Goal: Use online tool/utility: Use online tool/utility

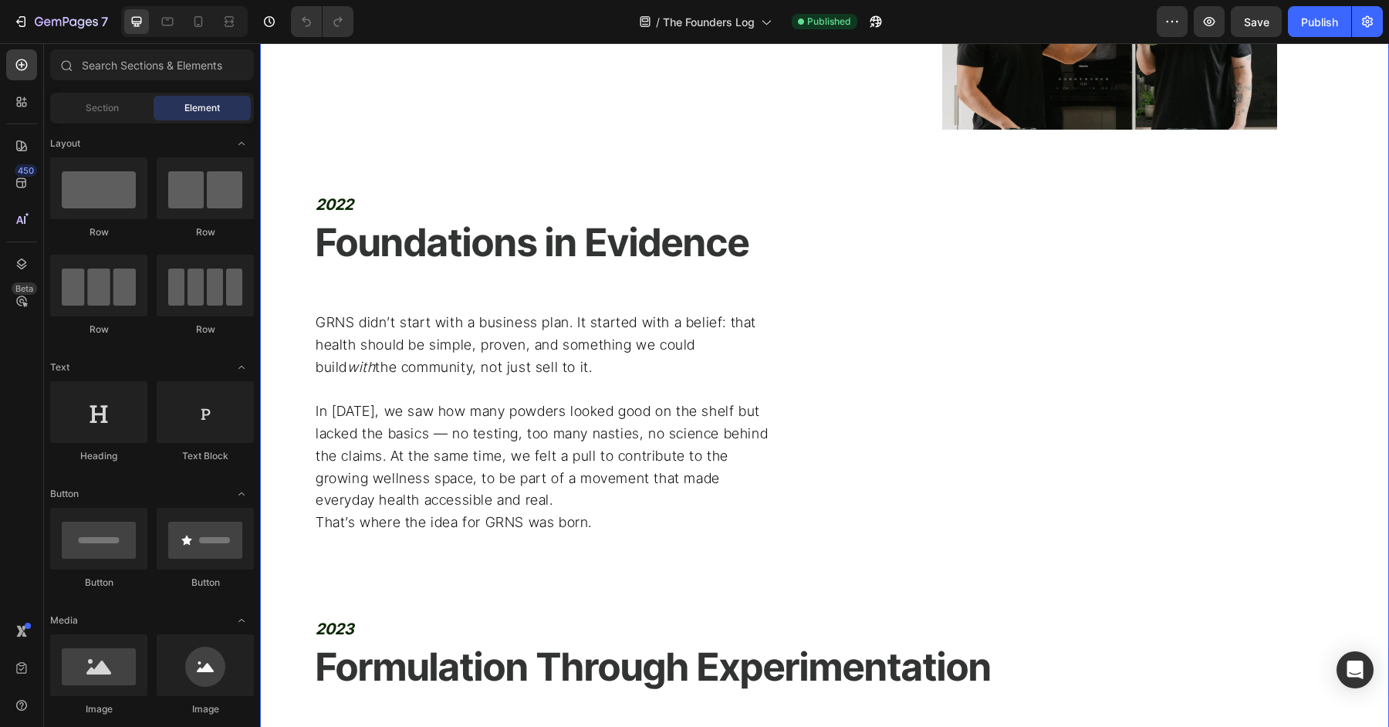
scroll to position [1065, 0]
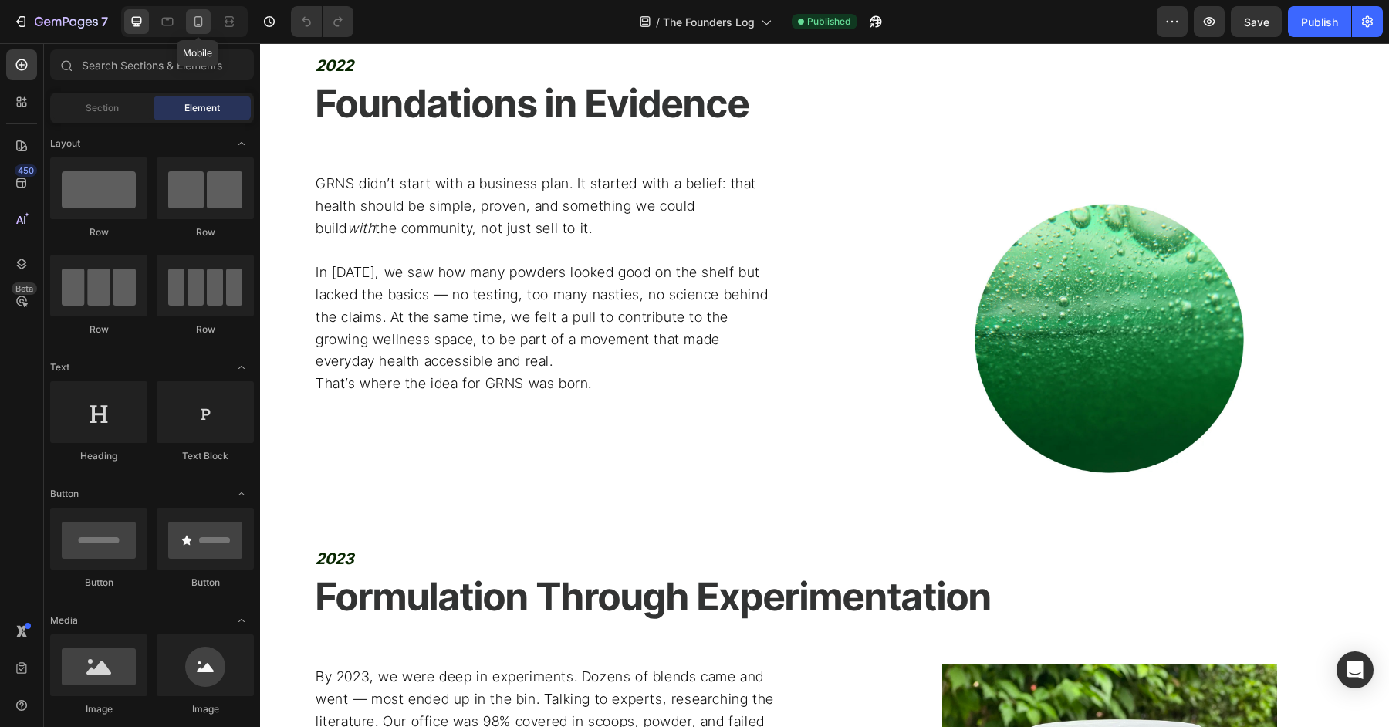
click at [197, 23] on icon at bounding box center [198, 21] width 15 height 15
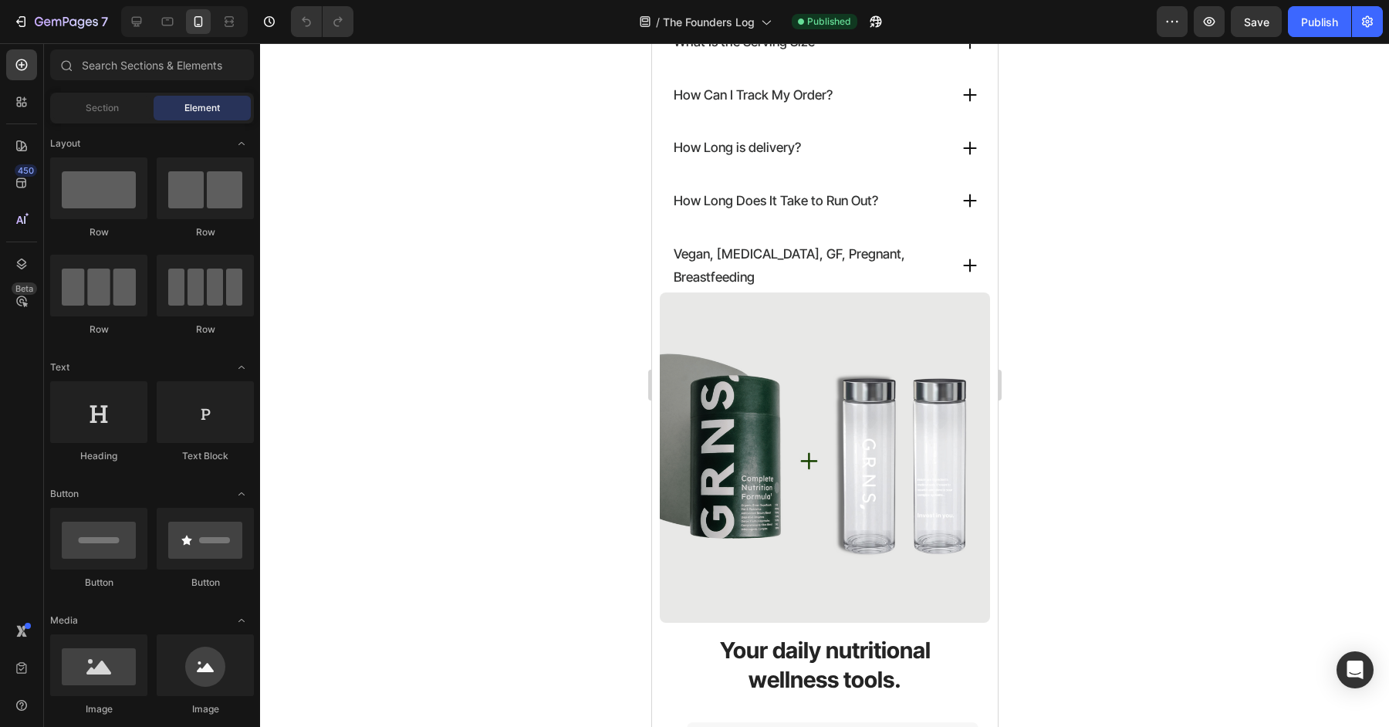
scroll to position [5939, 0]
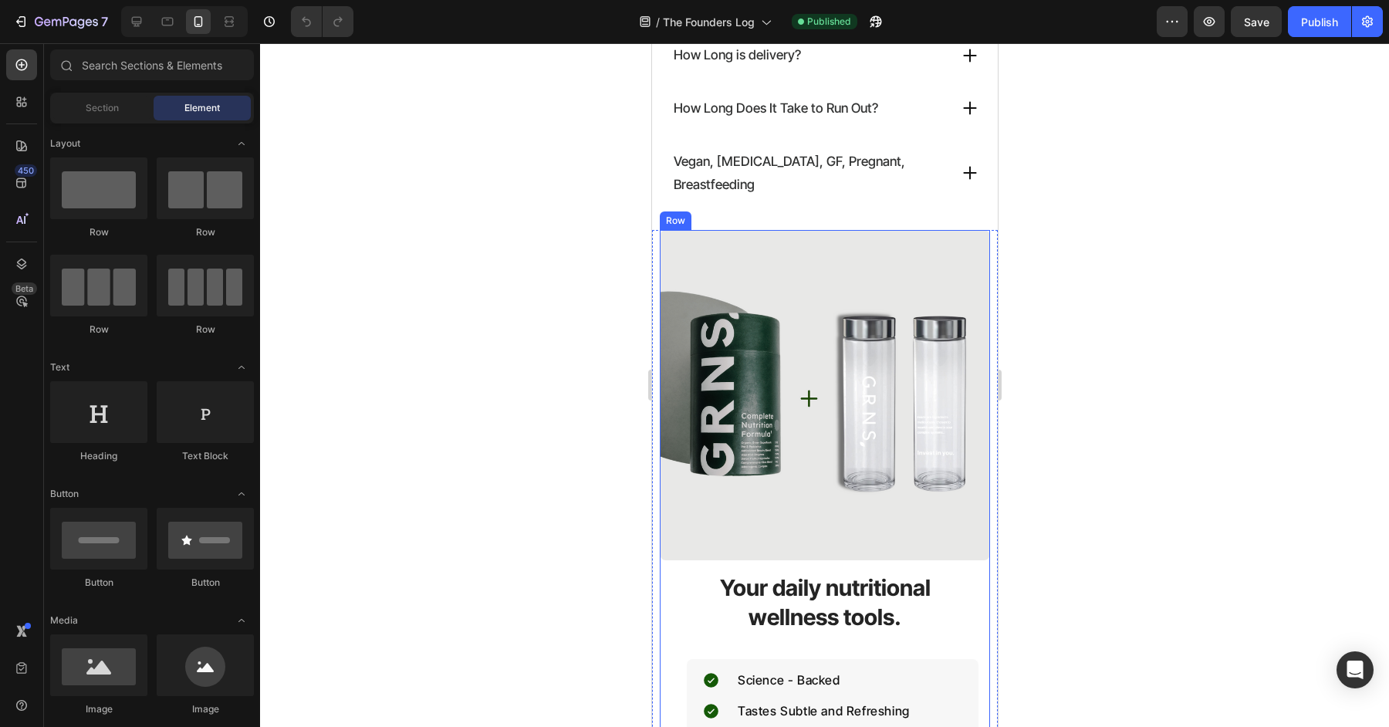
click at [659, 537] on div "Image" at bounding box center [824, 401] width 330 height 342
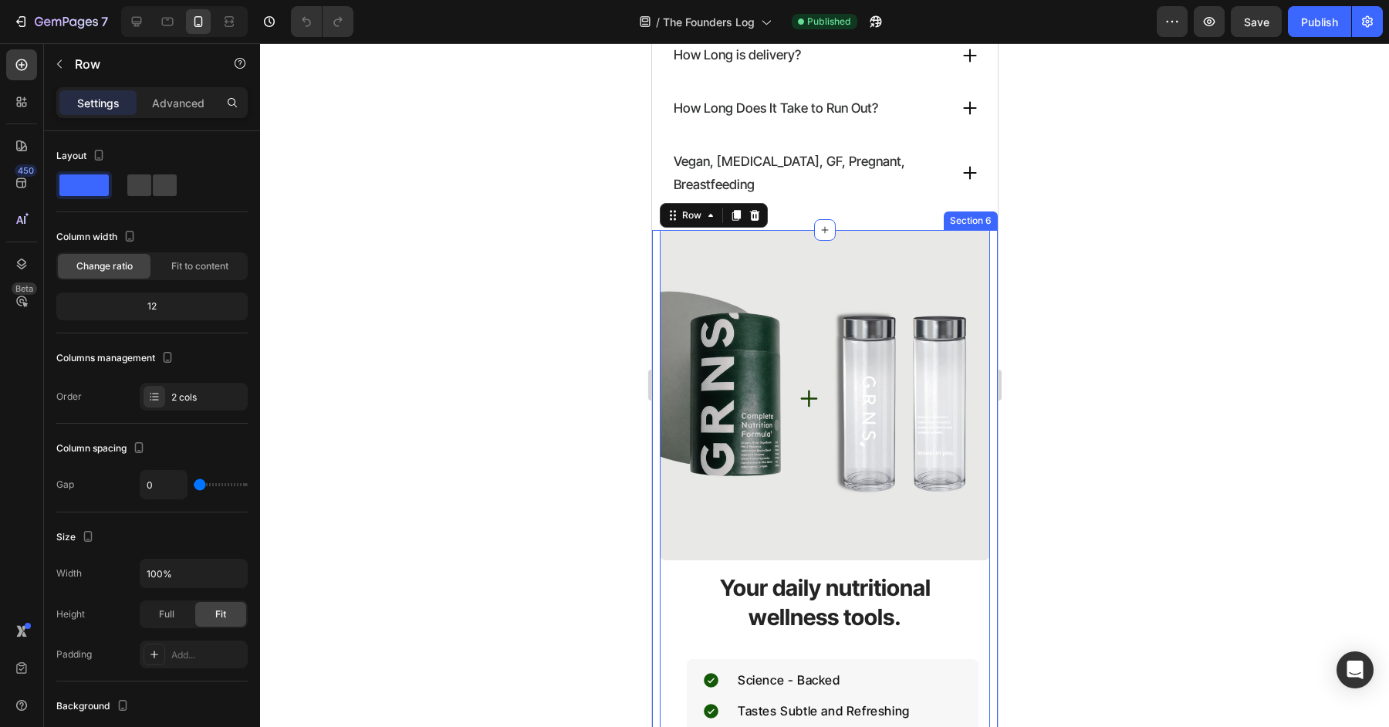
click at [655, 537] on div "Image Your daily nutritional wellness tools. Heading Science - Backed Tastes Su…" at bounding box center [824, 577] width 346 height 694
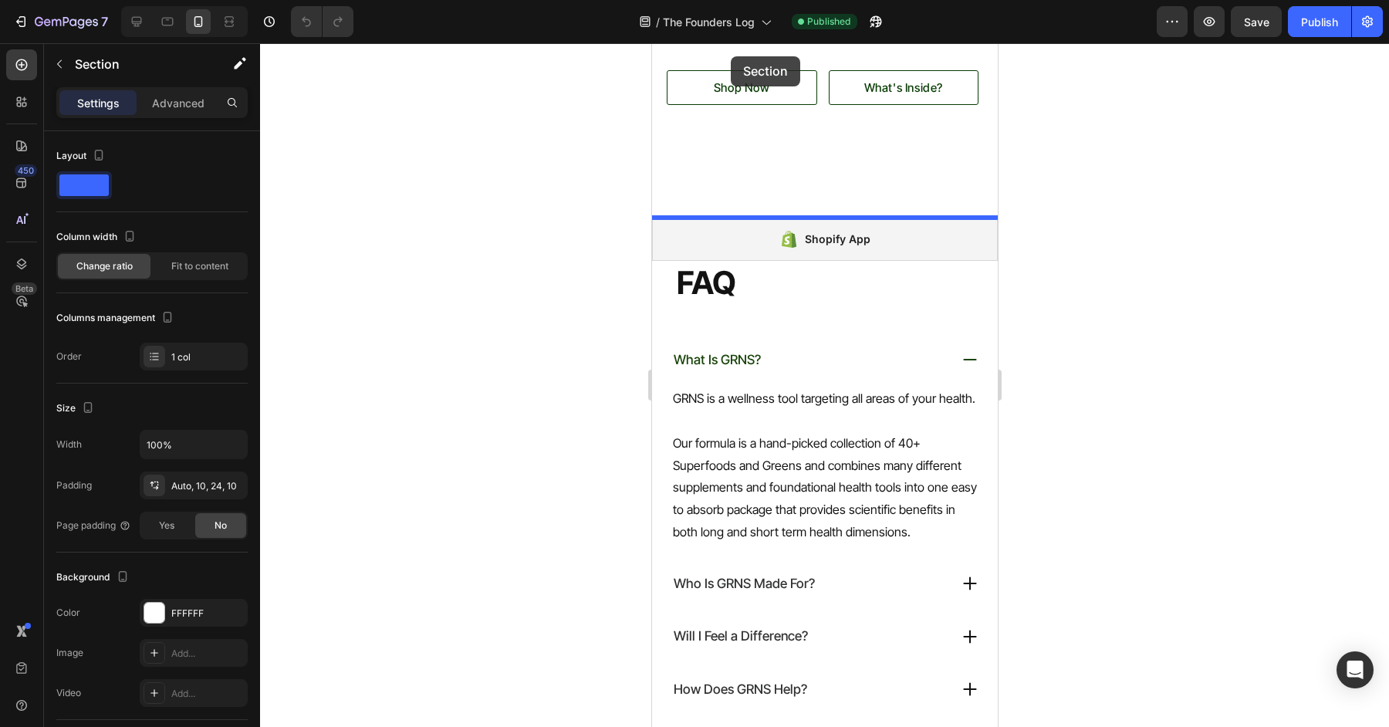
scroll to position [5053, 0]
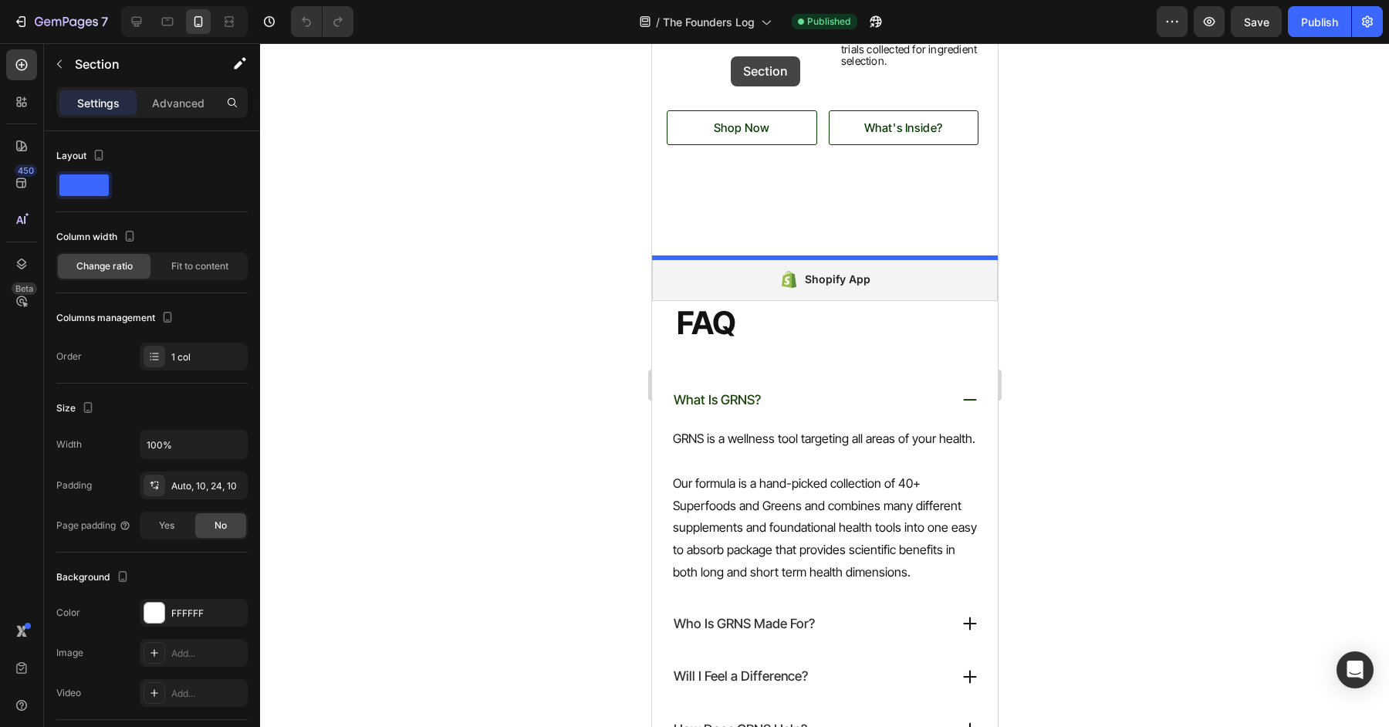
drag, startPoint x: 726, startPoint y: 191, endPoint x: 904, endPoint y: 154, distance: 181.3
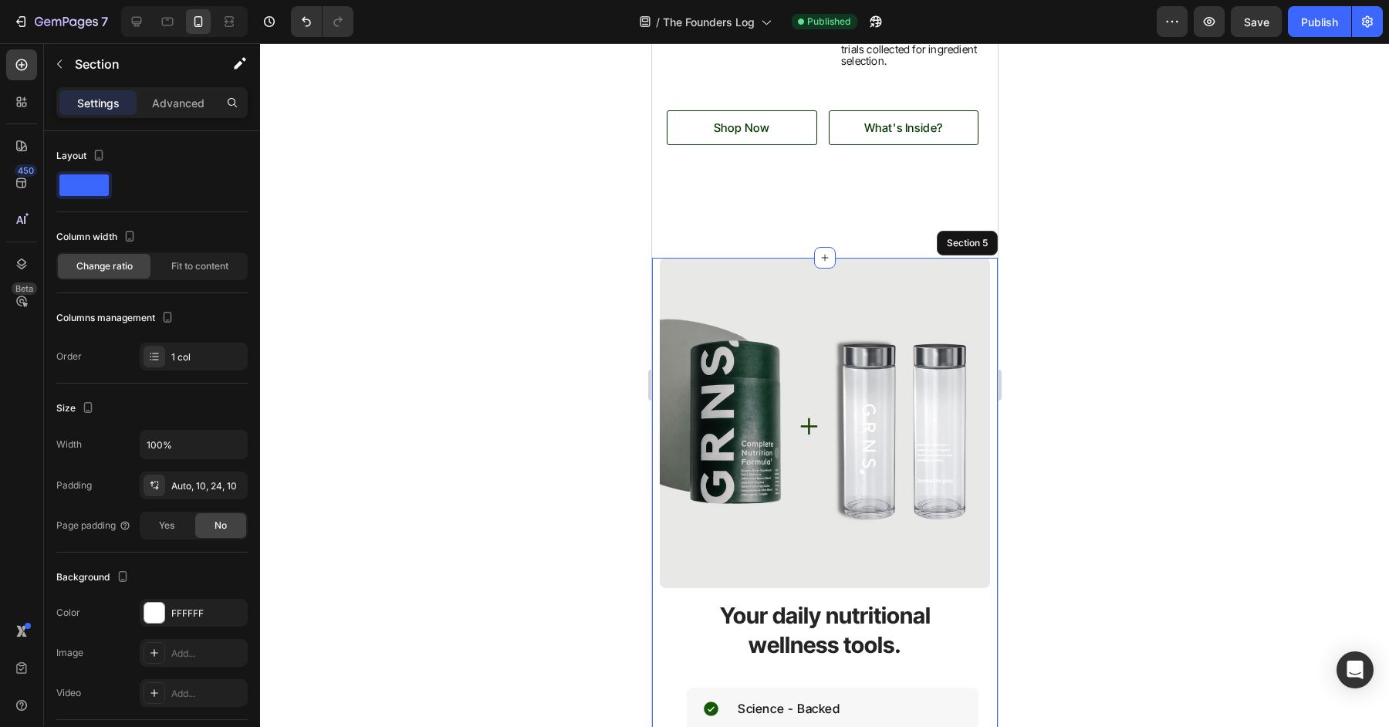
click at [1104, 237] on div at bounding box center [824, 385] width 1129 height 684
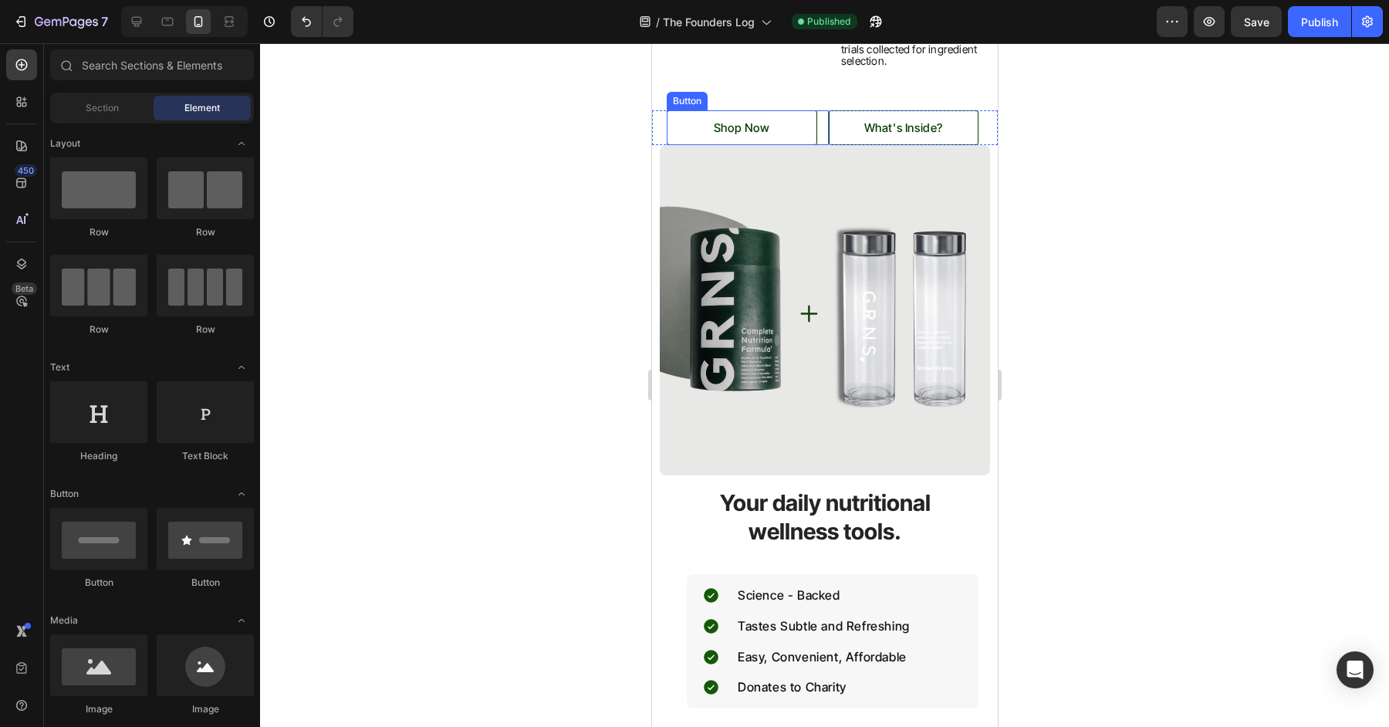
click at [822, 121] on div "Shop Now Button" at bounding box center [747, 127] width 162 height 35
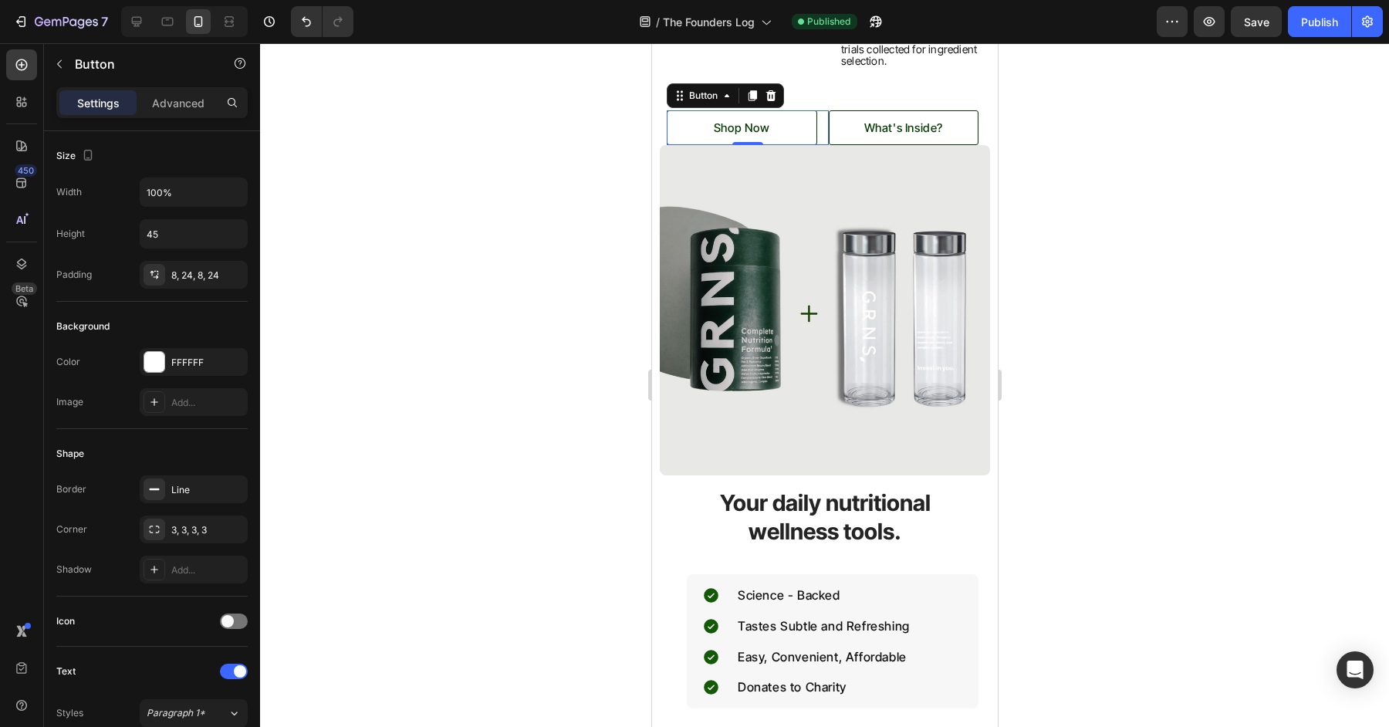
click at [821, 131] on div "Shop Now Button 0" at bounding box center [747, 127] width 162 height 35
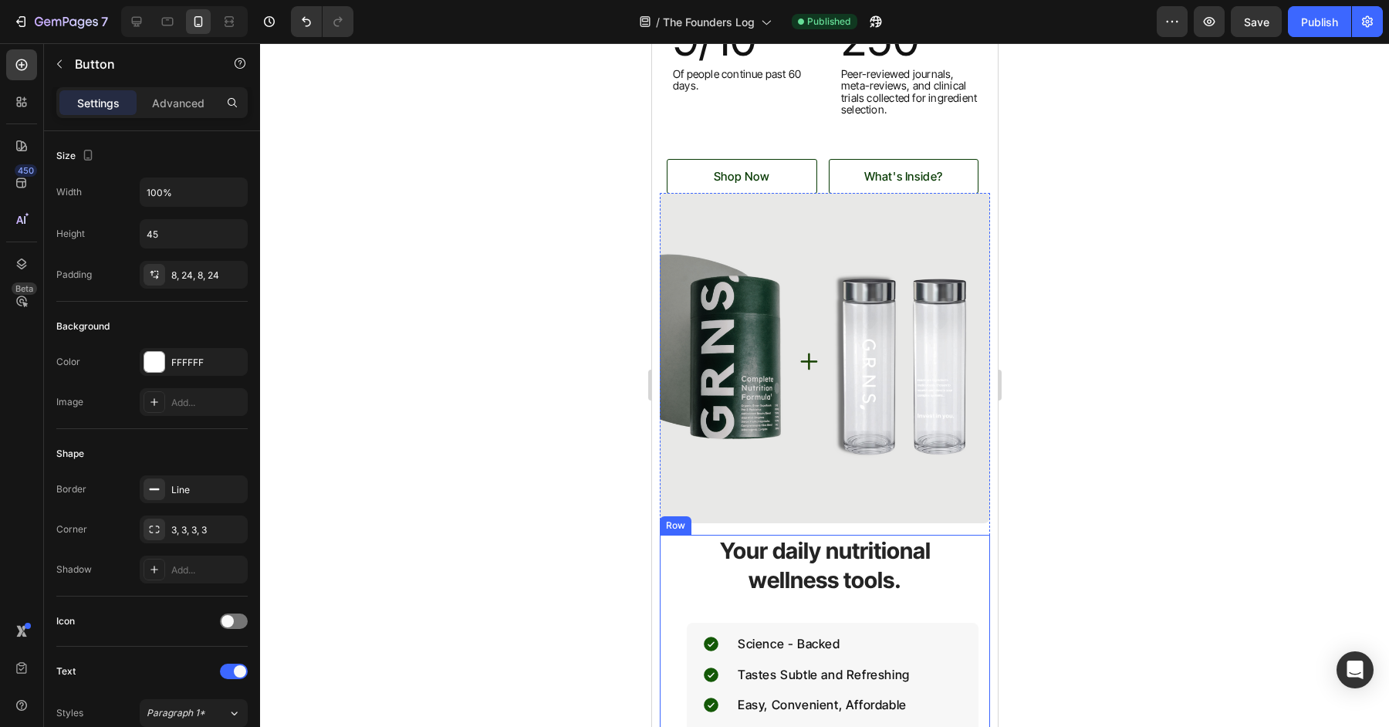
scroll to position [4850, 0]
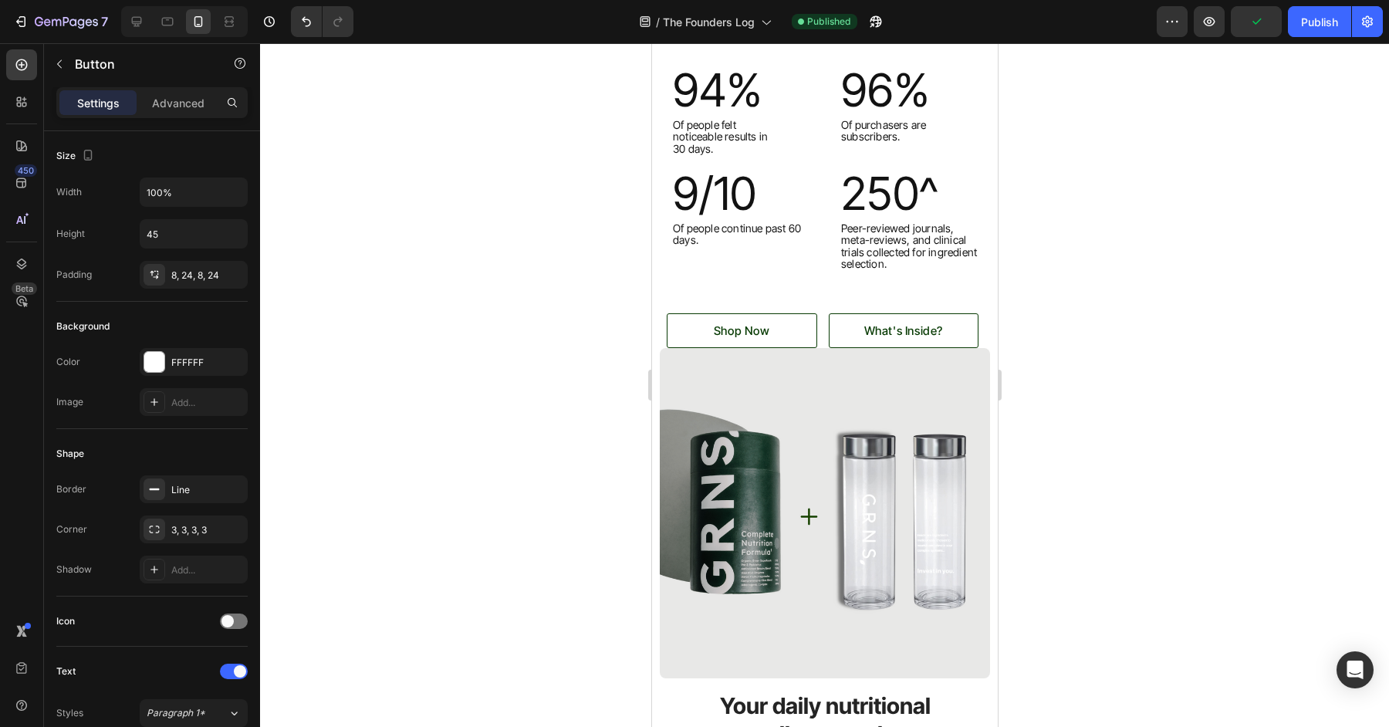
click at [824, 331] on div "Shop Now Button" at bounding box center [747, 330] width 162 height 35
click at [817, 332] on div "Shop Now Button" at bounding box center [747, 330] width 162 height 35
click at [979, 328] on div "What's Inside? Button" at bounding box center [909, 330] width 162 height 35
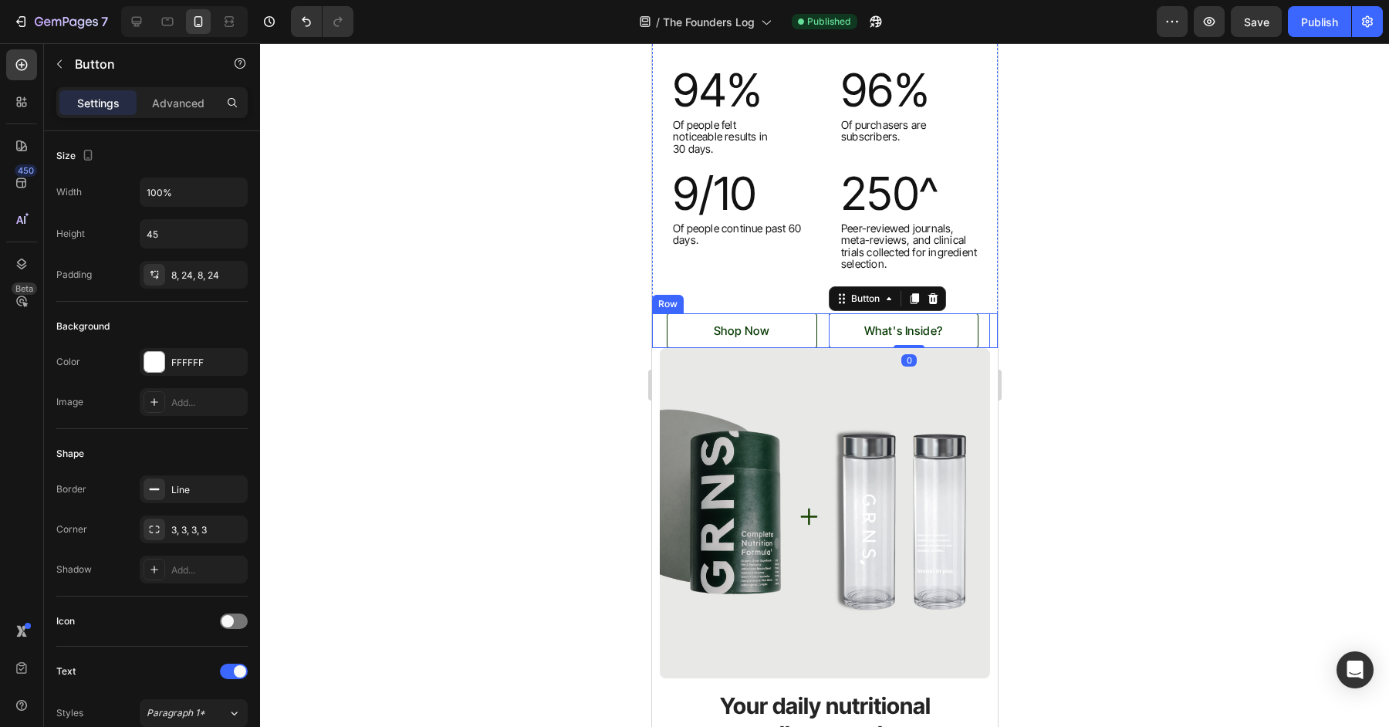
click at [995, 333] on div "Shop Now Button What's Inside? Button 0 Row" at bounding box center [824, 330] width 346 height 35
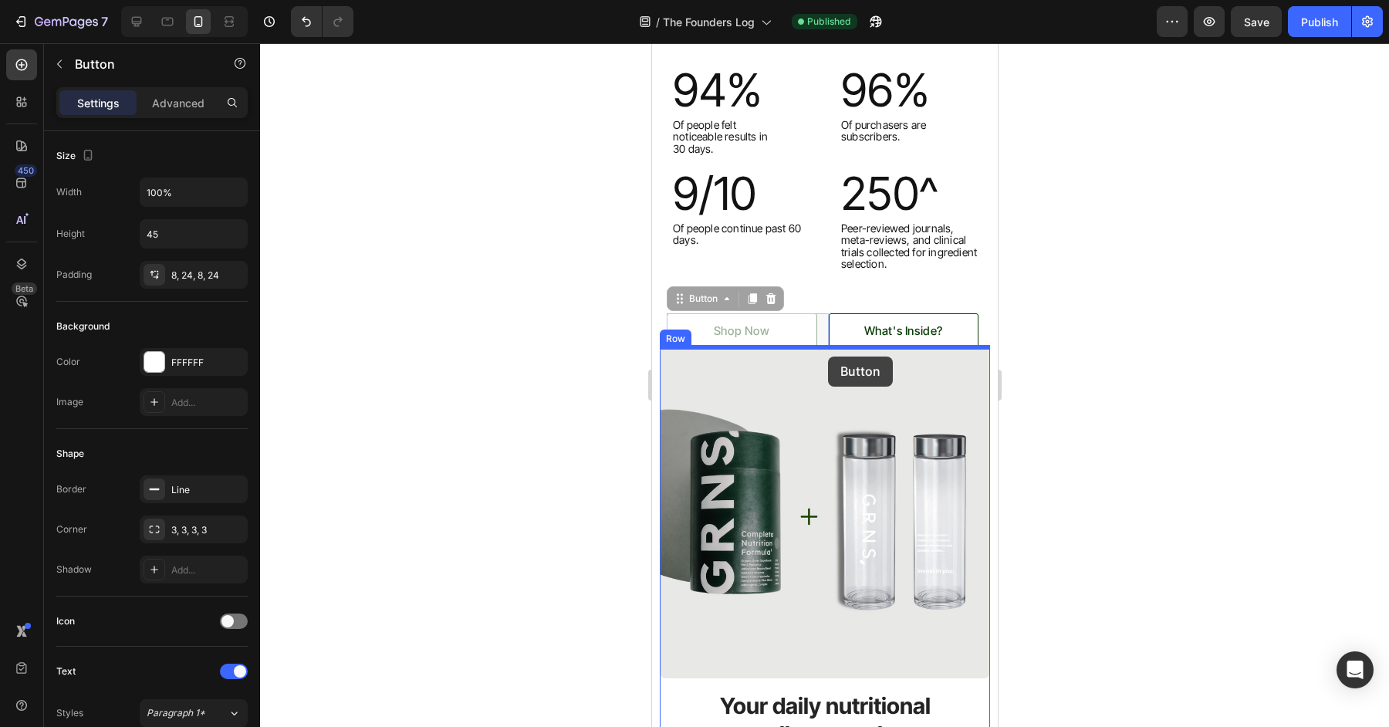
drag, startPoint x: 826, startPoint y: 342, endPoint x: 830, endPoint y: 364, distance: 22.7
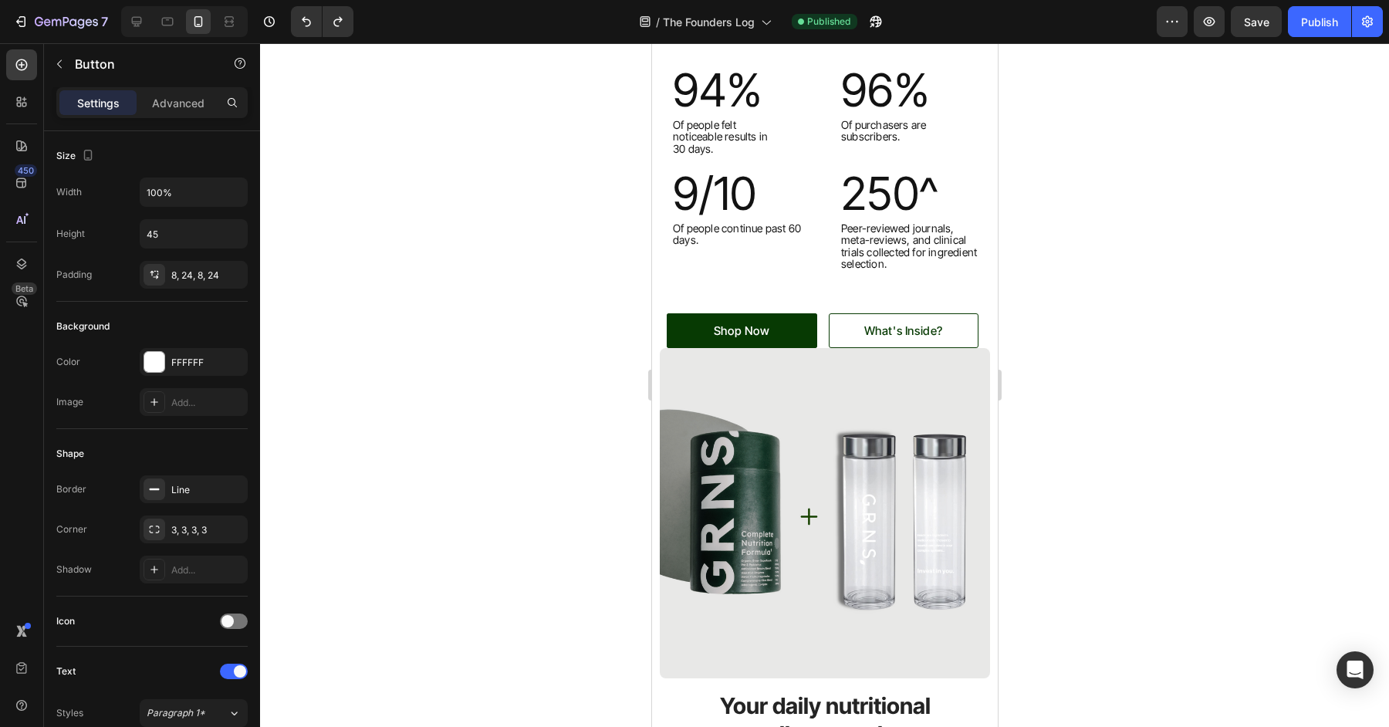
click at [808, 337] on link "Shop Now" at bounding box center [741, 330] width 150 height 35
click at [747, 325] on p "Shop Now" at bounding box center [741, 330] width 56 height 21
click at [789, 394] on img at bounding box center [824, 513] width 330 height 330
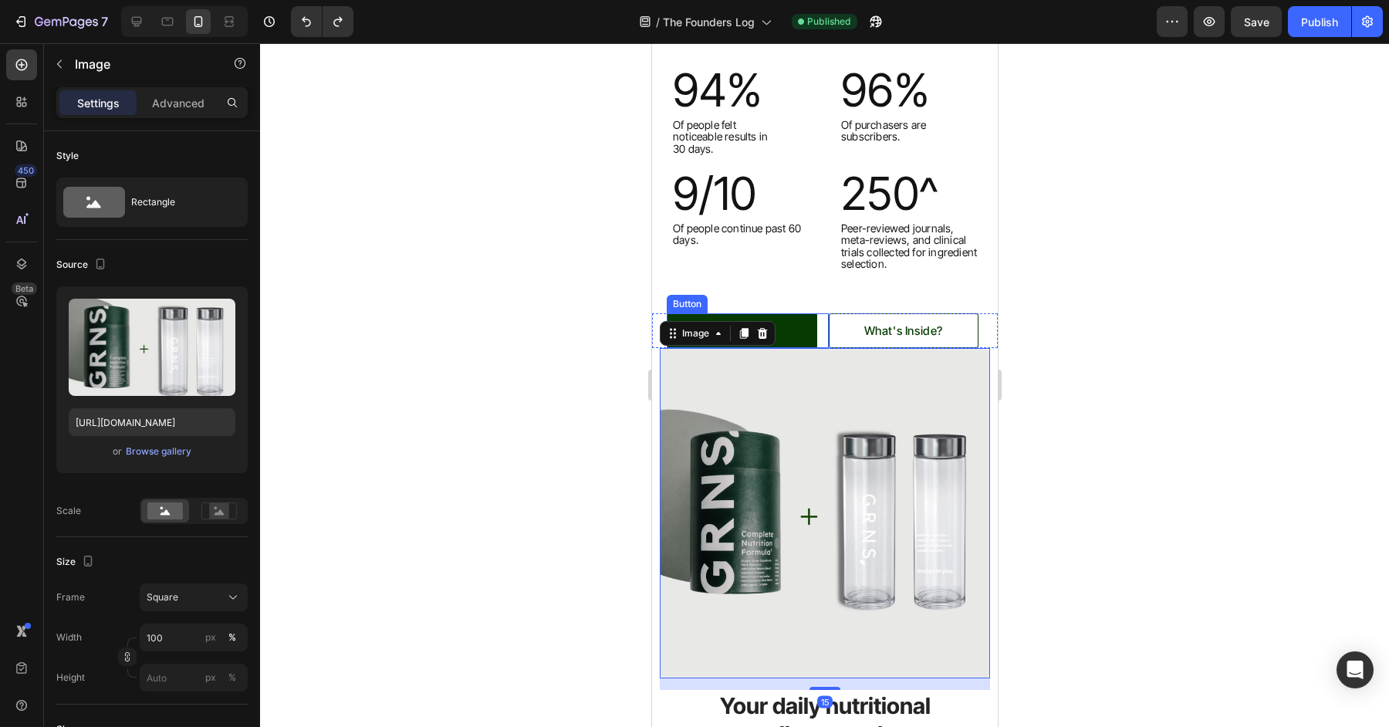
click at [796, 326] on link "Shop Now" at bounding box center [741, 330] width 150 height 35
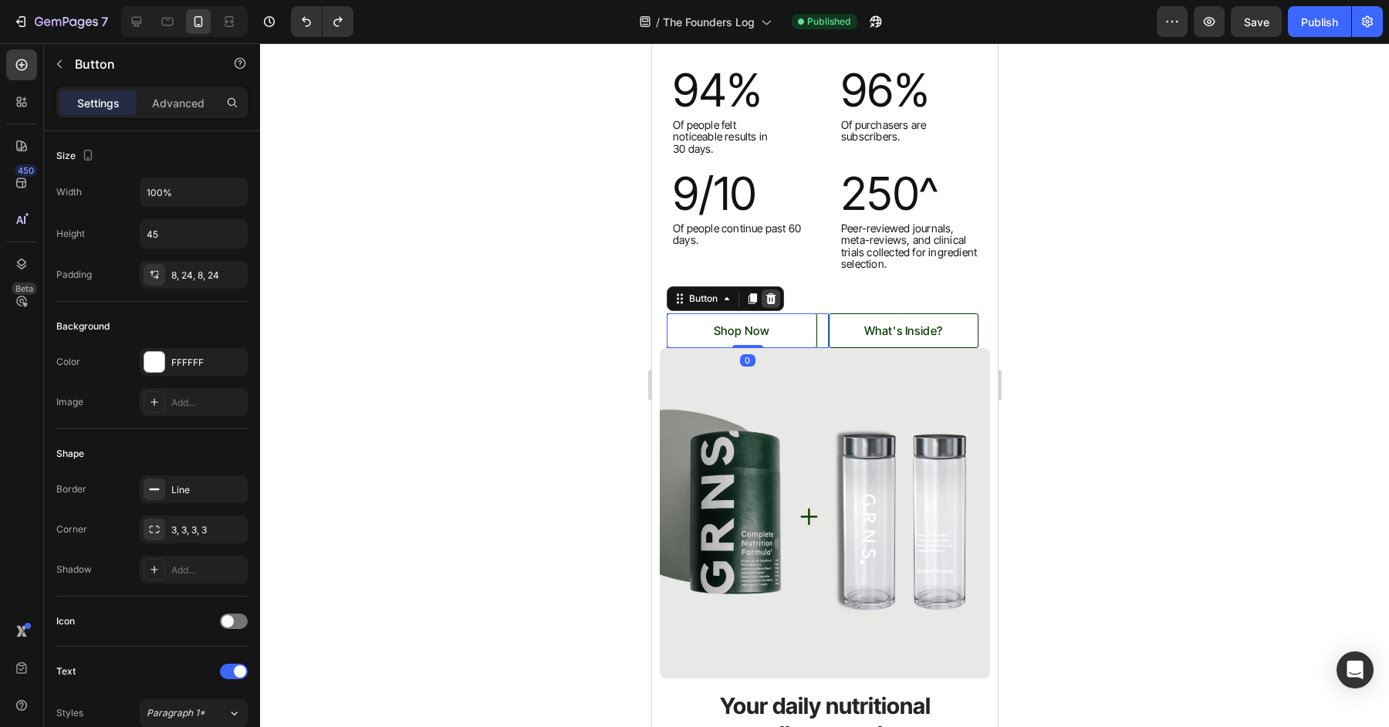
click at [769, 298] on icon at bounding box center [771, 297] width 10 height 11
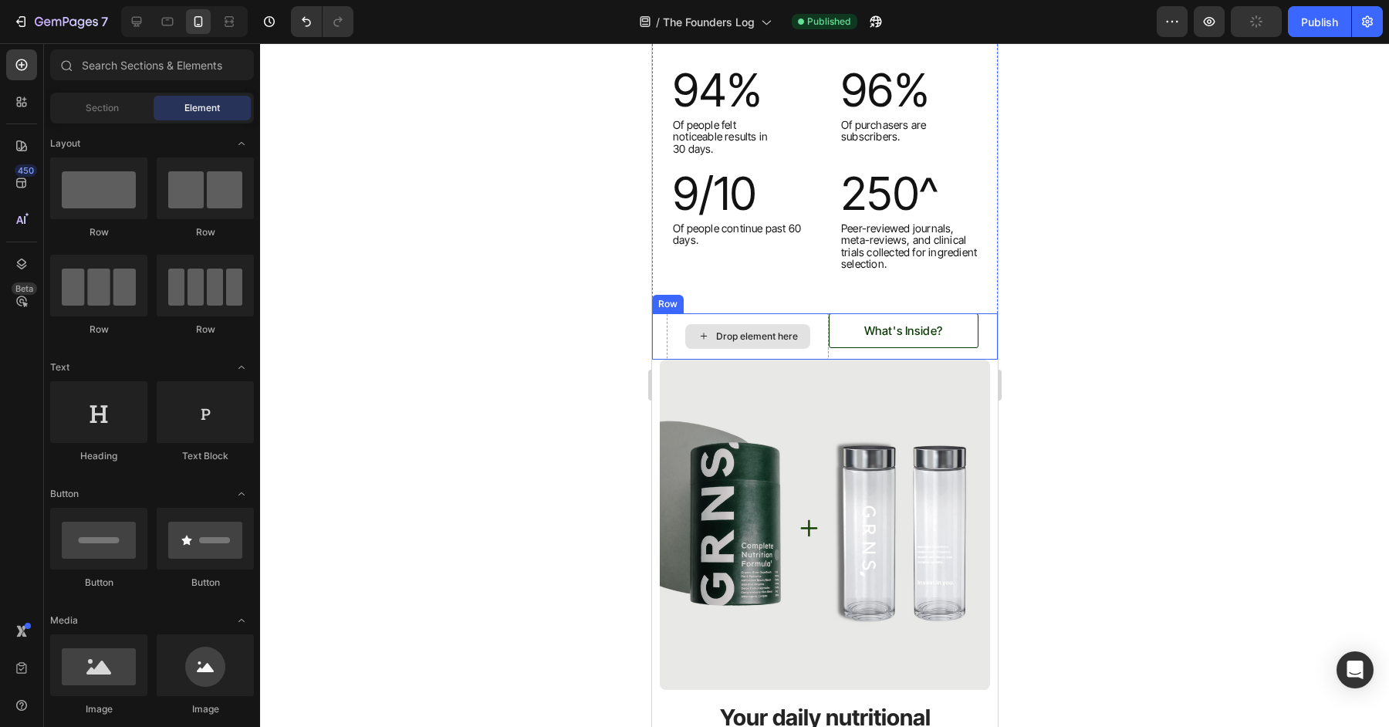
click at [826, 348] on div "Drop element here" at bounding box center [747, 336] width 162 height 46
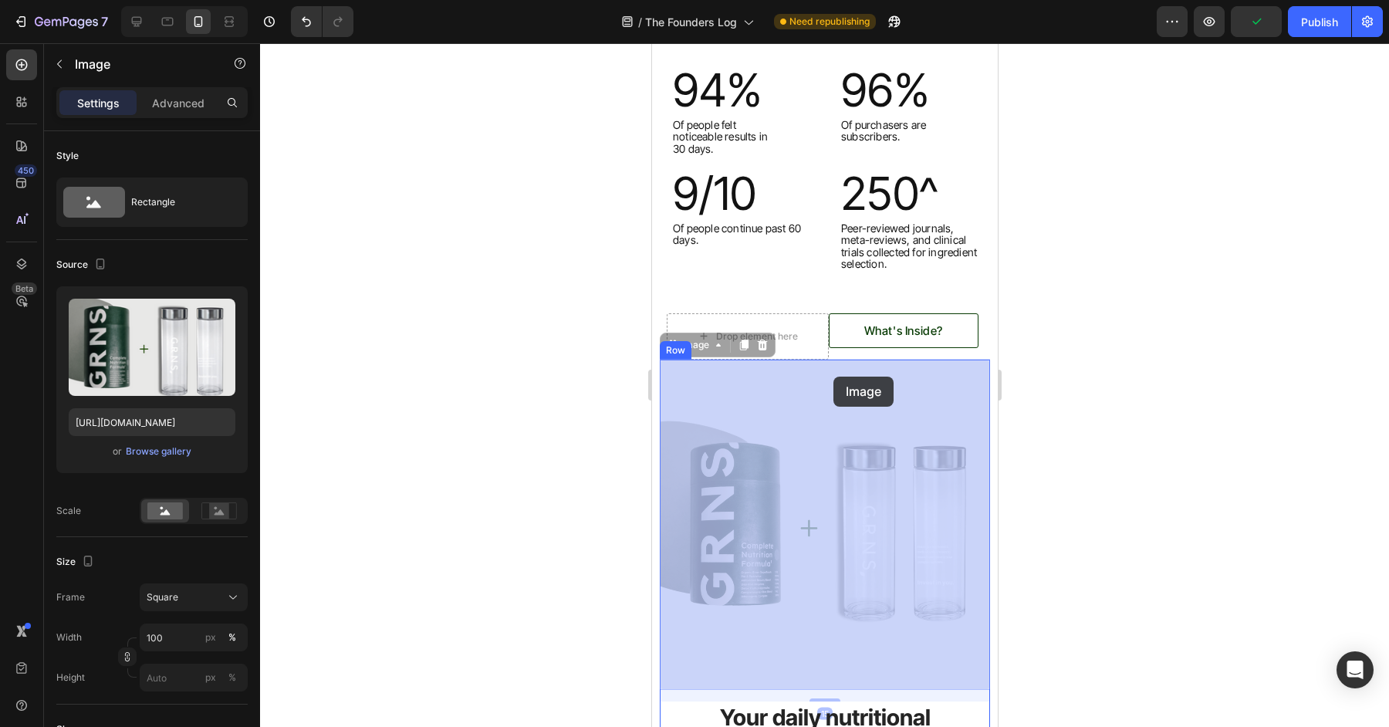
drag, startPoint x: 828, startPoint y: 359, endPoint x: 833, endPoint y: 378, distance: 20.0
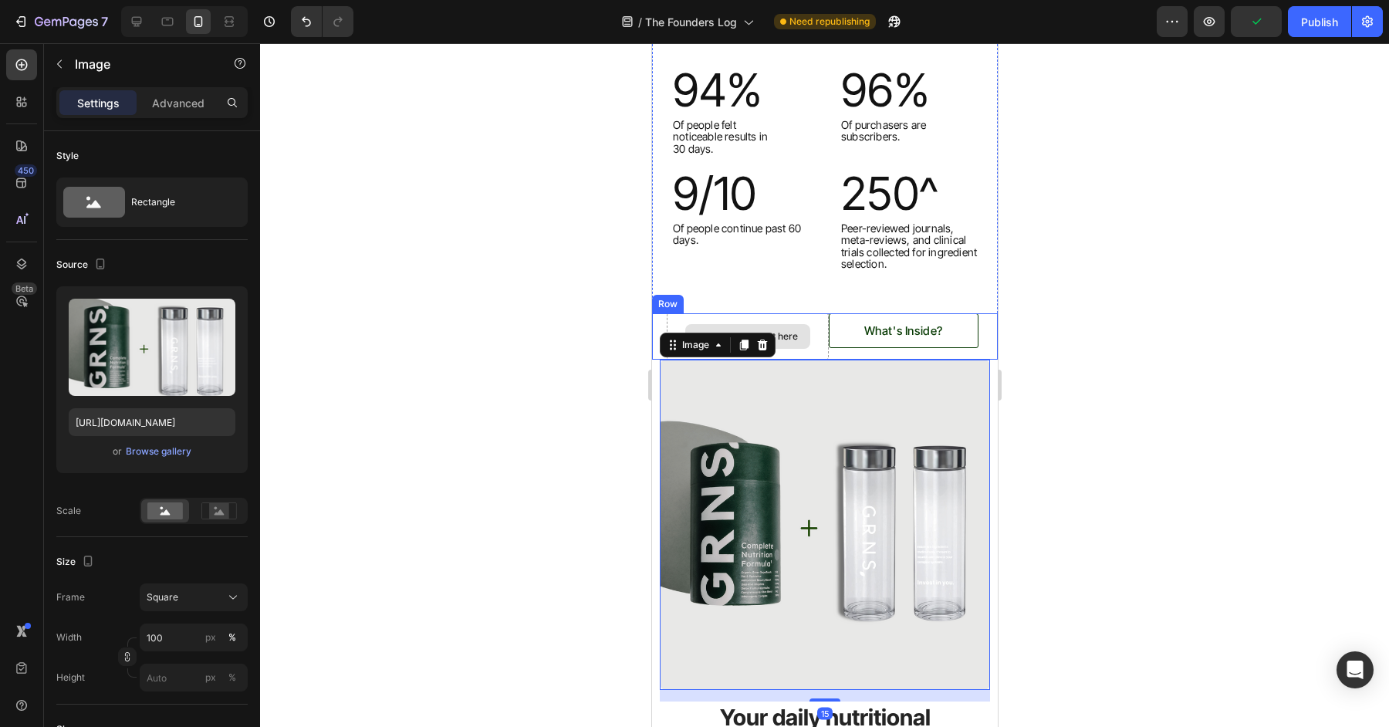
click at [827, 350] on div "Drop element here" at bounding box center [747, 336] width 162 height 46
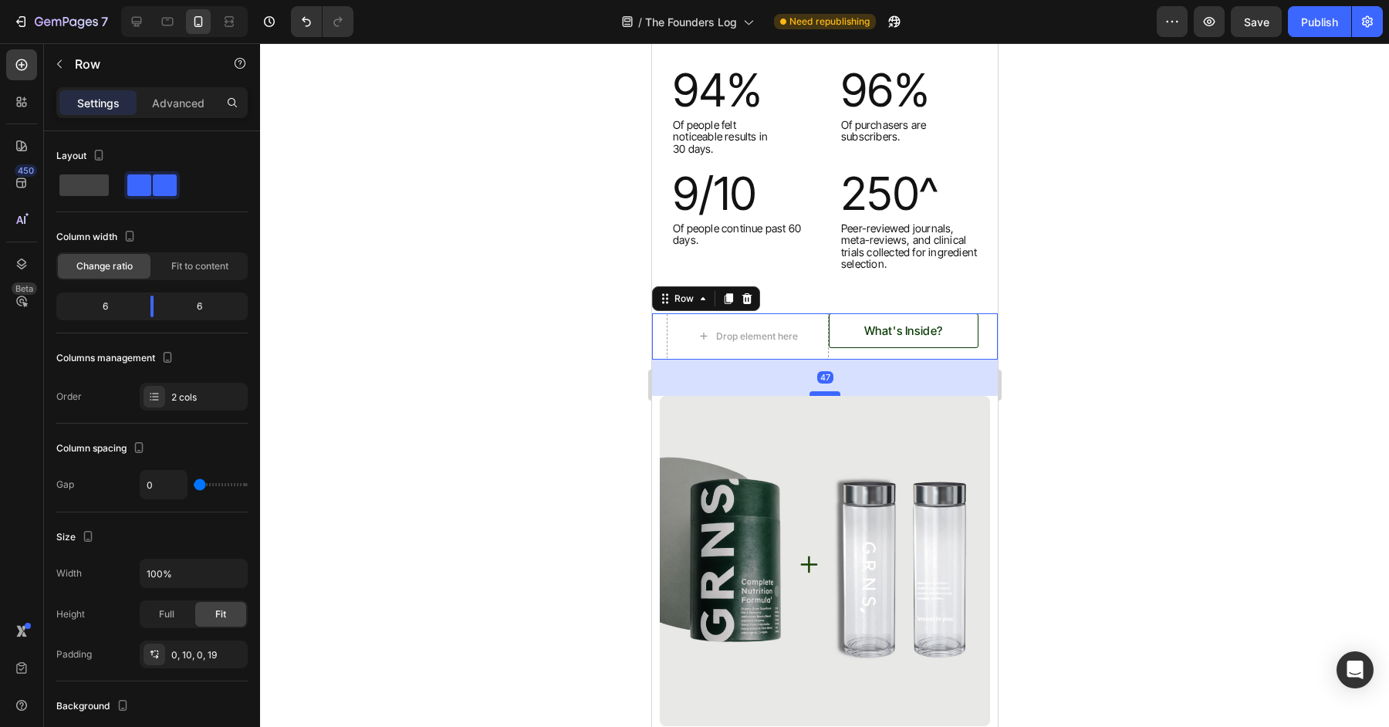
drag, startPoint x: 827, startPoint y: 356, endPoint x: 829, endPoint y: 392, distance: 36.3
click at [829, 392] on div at bounding box center [824, 393] width 31 height 5
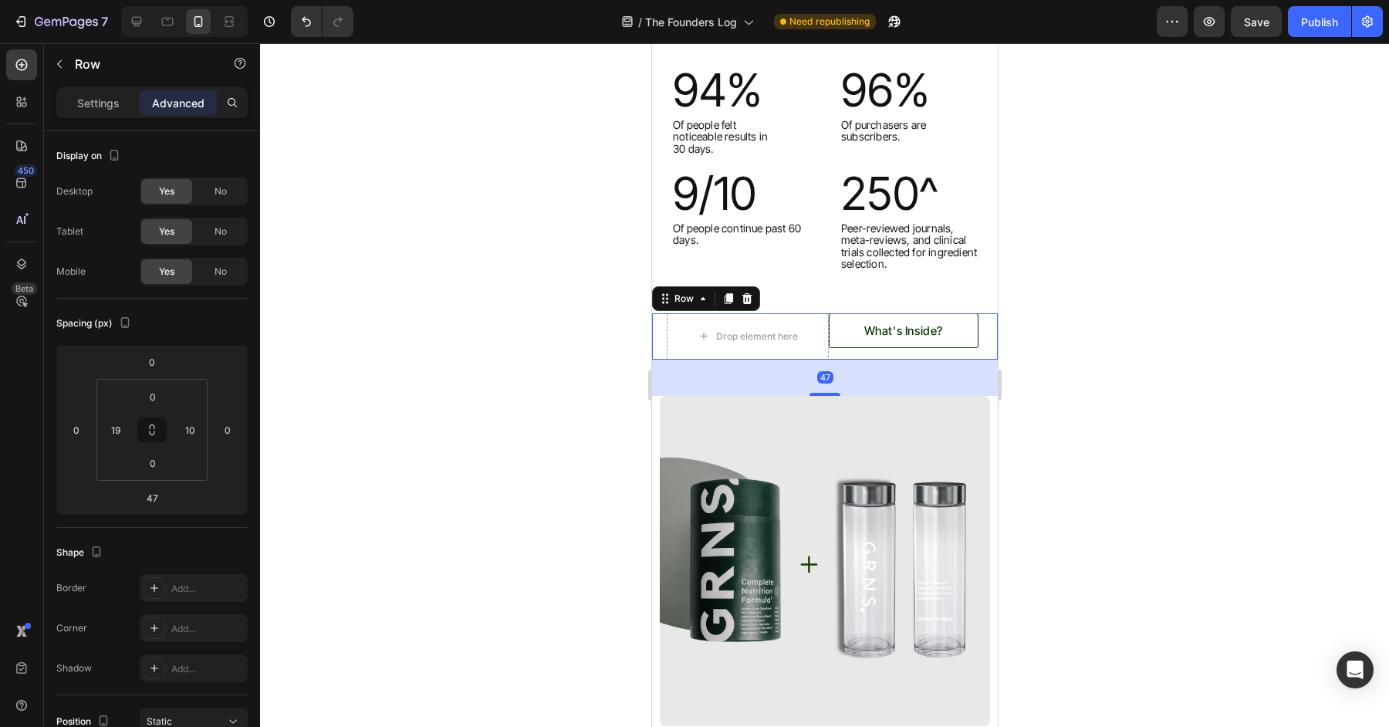
click at [1166, 397] on div at bounding box center [824, 385] width 1129 height 684
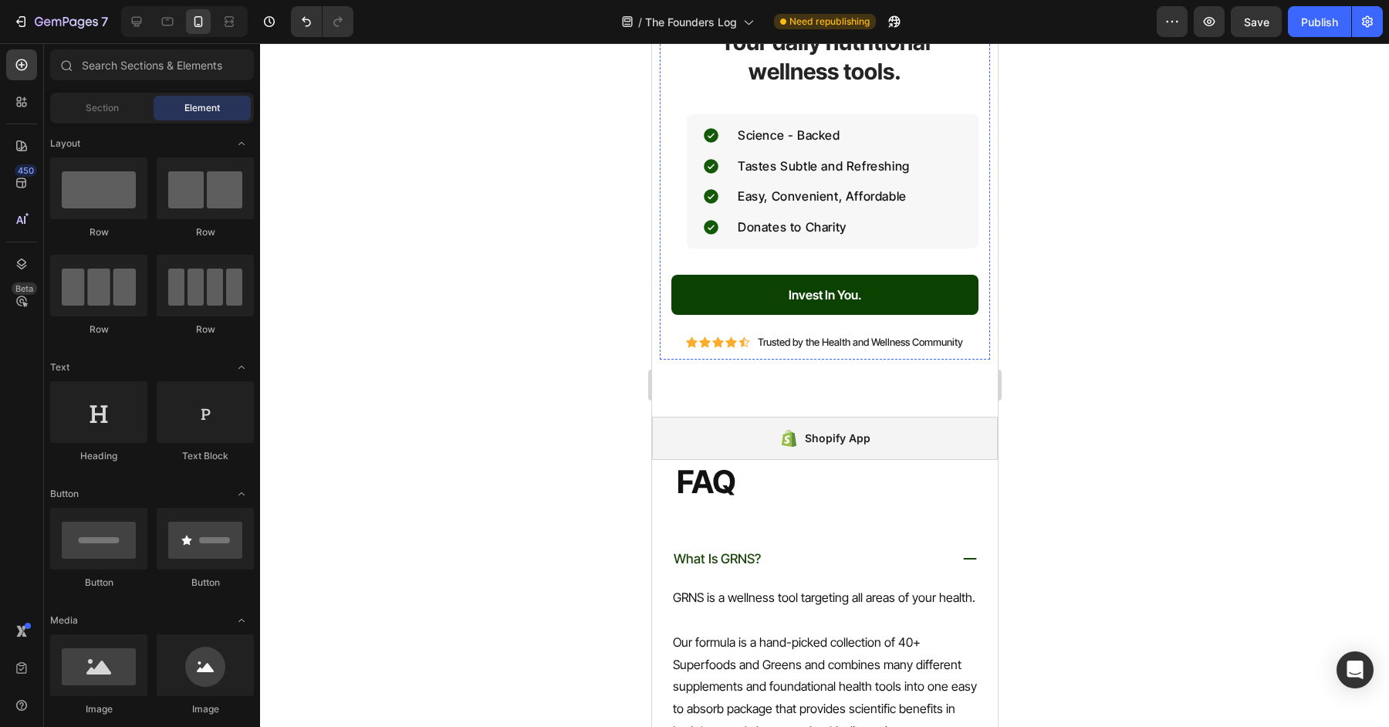
scroll to position [5572, 0]
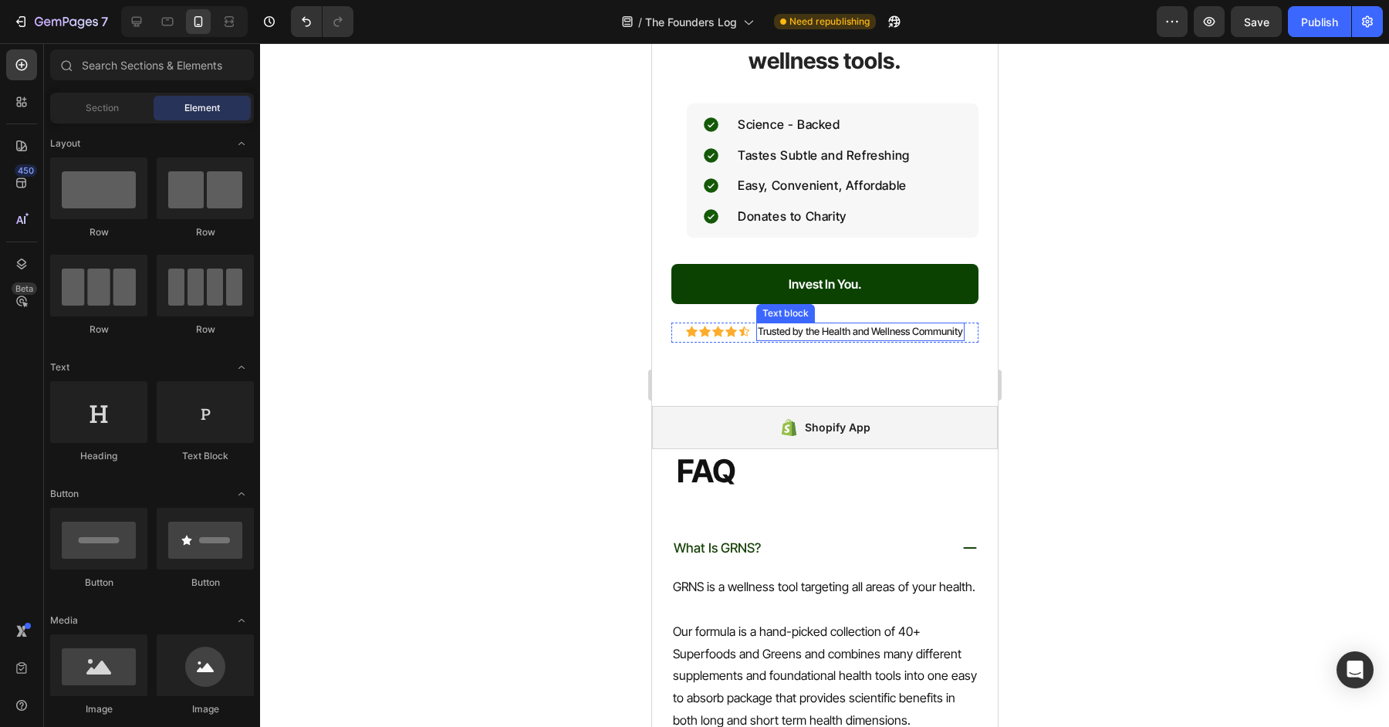
click at [856, 338] on div "Icon Icon Icon Icon Icon Icon List Hoz Trusted by the Health and Wellness Commu…" at bounding box center [824, 333] width 307 height 20
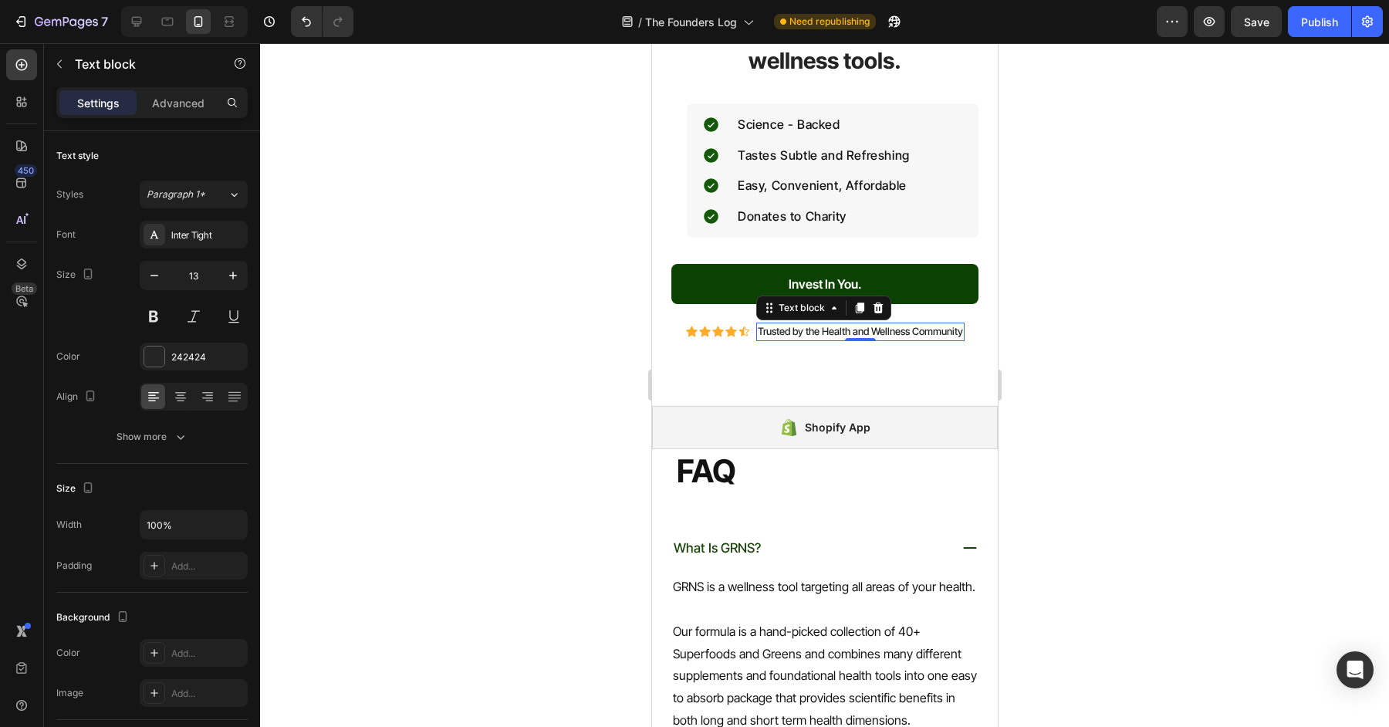
click at [966, 333] on div "Icon Icon Icon Icon Icon Icon List Hoz Trusted by the Health and Wellness Commu…" at bounding box center [824, 333] width 307 height 20
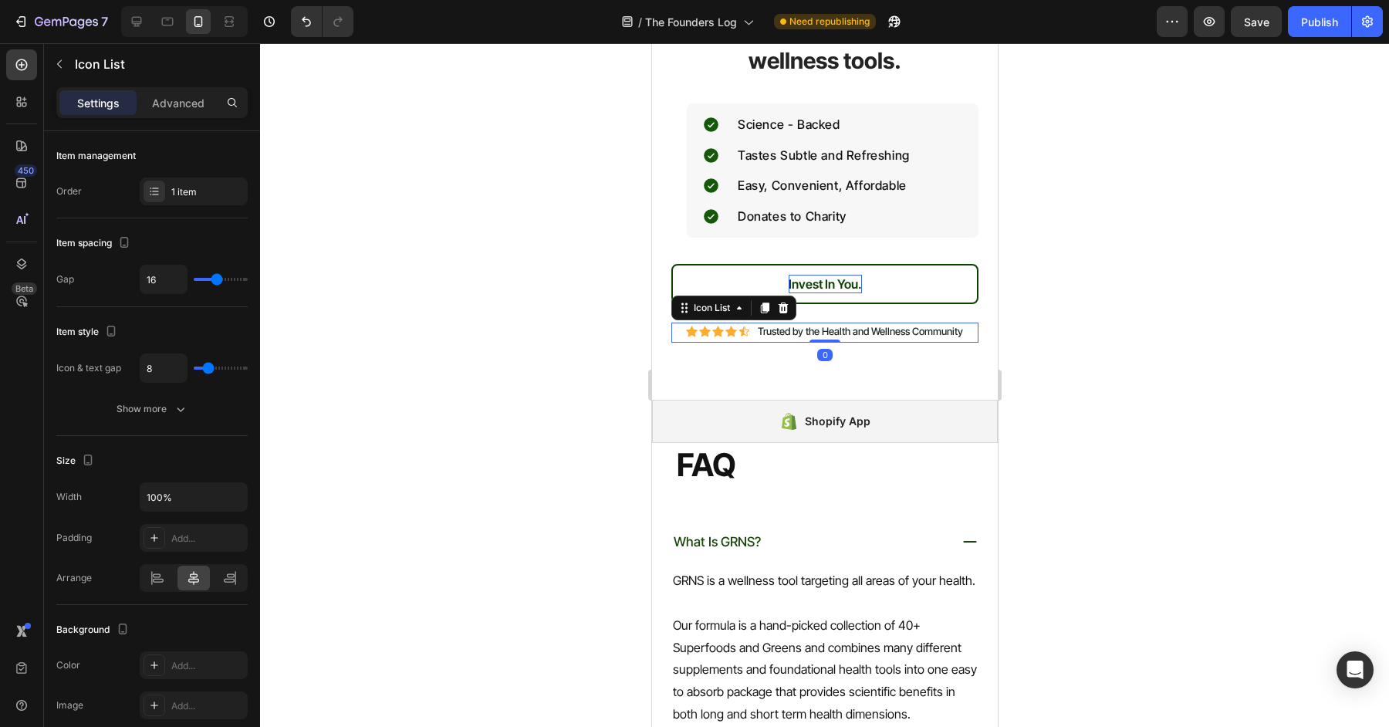
drag, startPoint x: 836, startPoint y: 343, endPoint x: 836, endPoint y: 272, distance: 71.0
click at [836, 272] on div "Your daily nutritional wellness tools. Heading Science - Backed Tastes Subtle a…" at bounding box center [824, 178] width 307 height 327
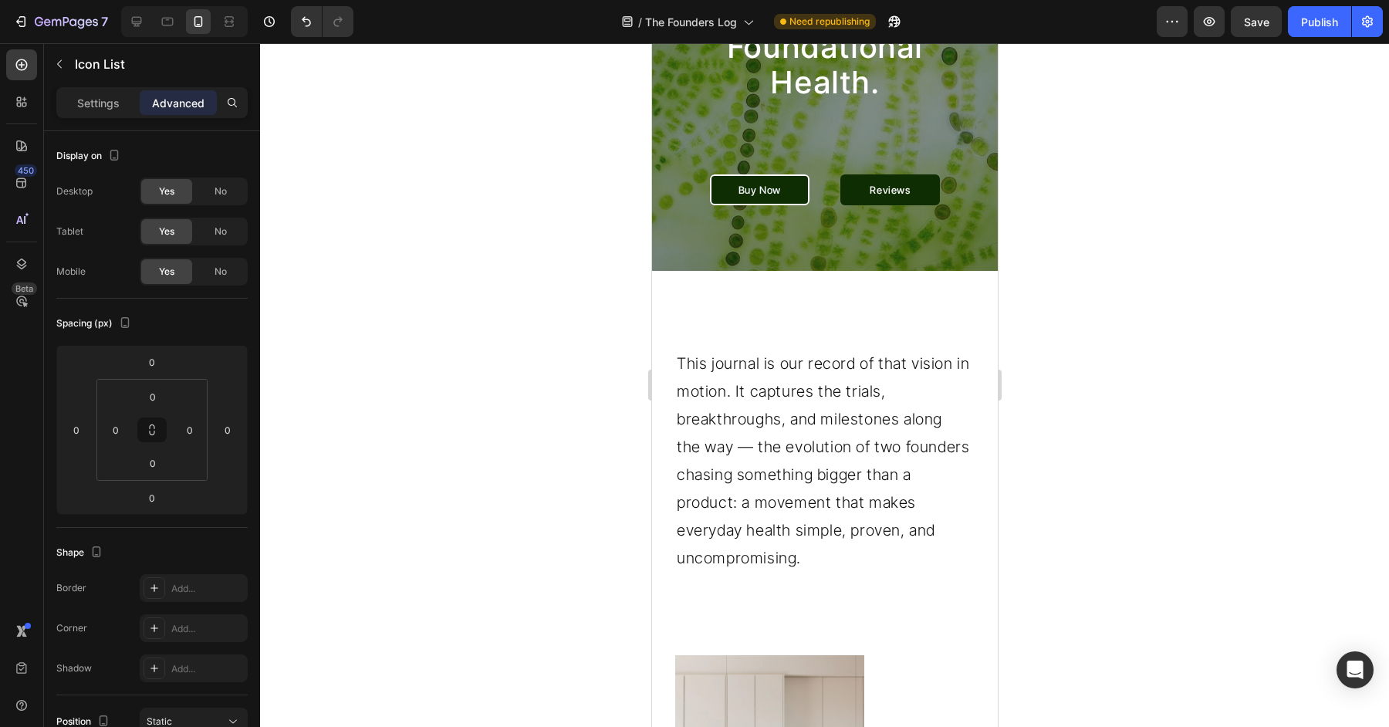
scroll to position [0, 0]
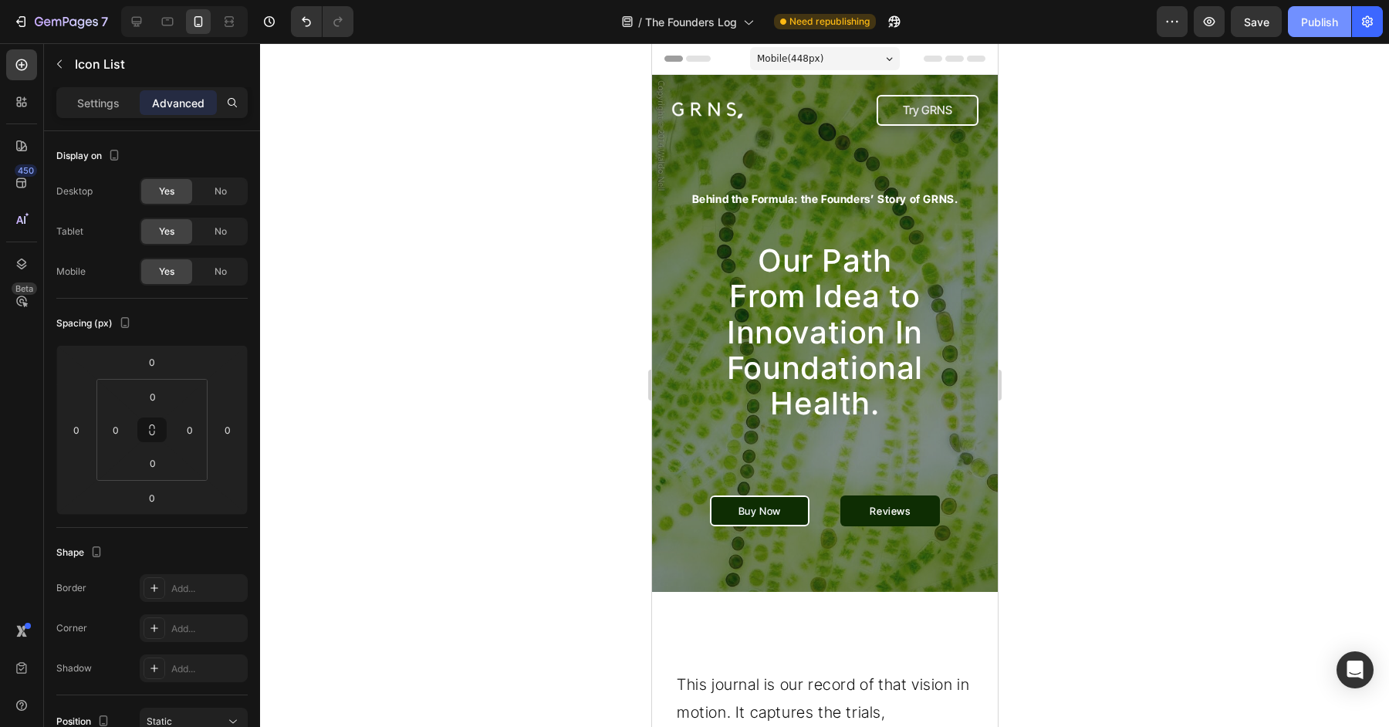
click at [1324, 19] on div "Publish" at bounding box center [1319, 22] width 37 height 16
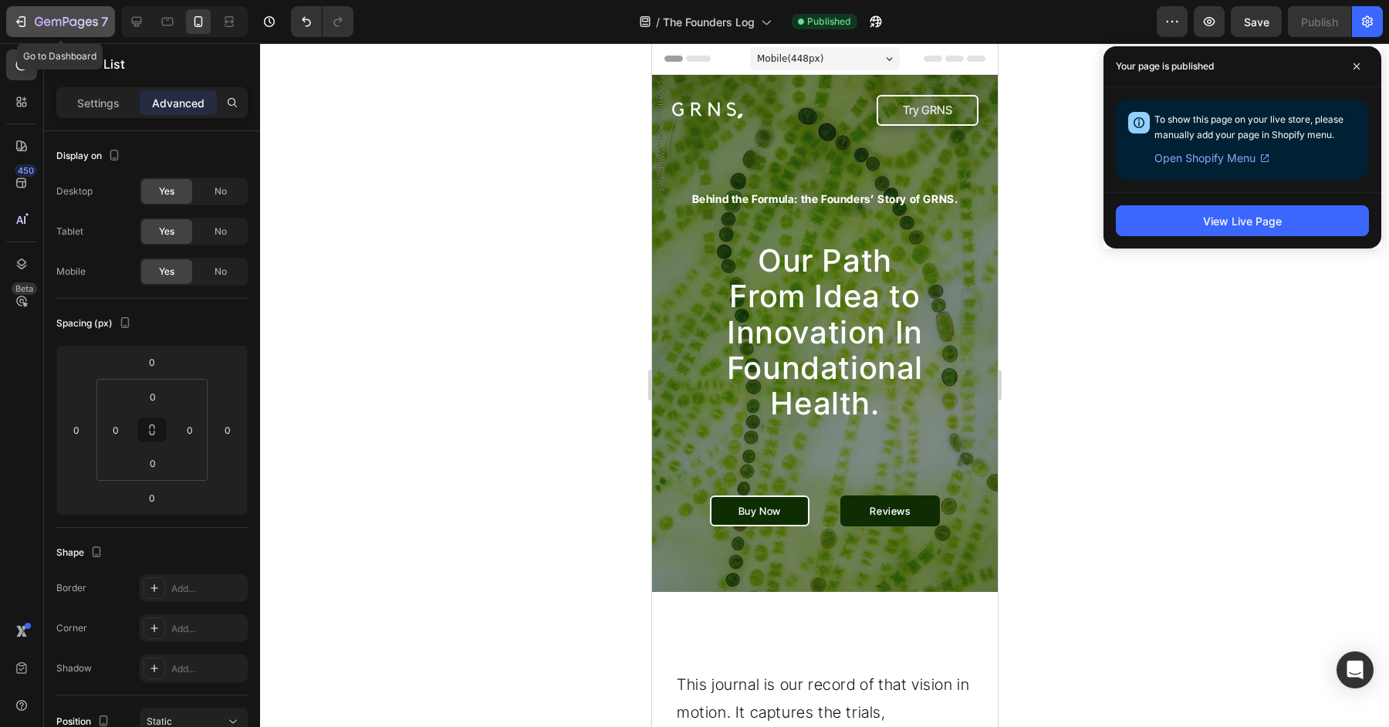
click at [64, 15] on div "7" at bounding box center [71, 21] width 73 height 19
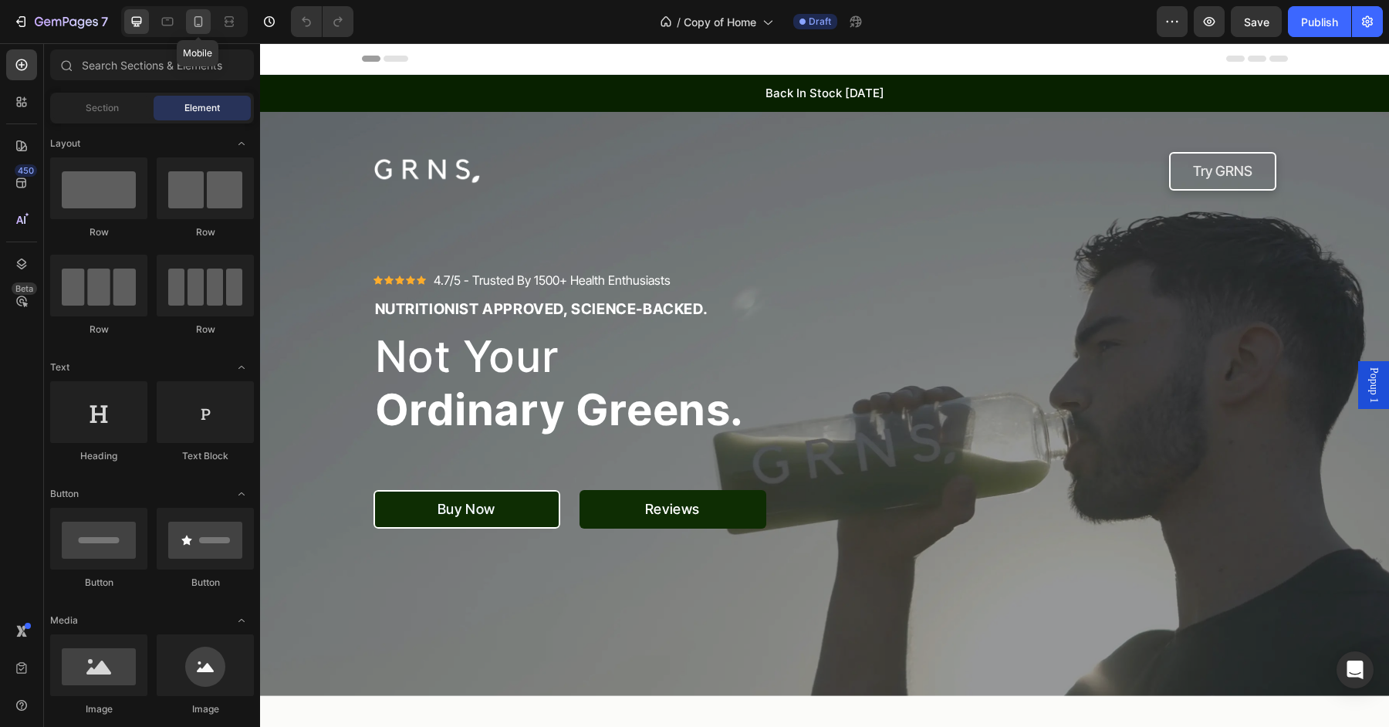
click at [201, 19] on icon at bounding box center [198, 21] width 15 height 15
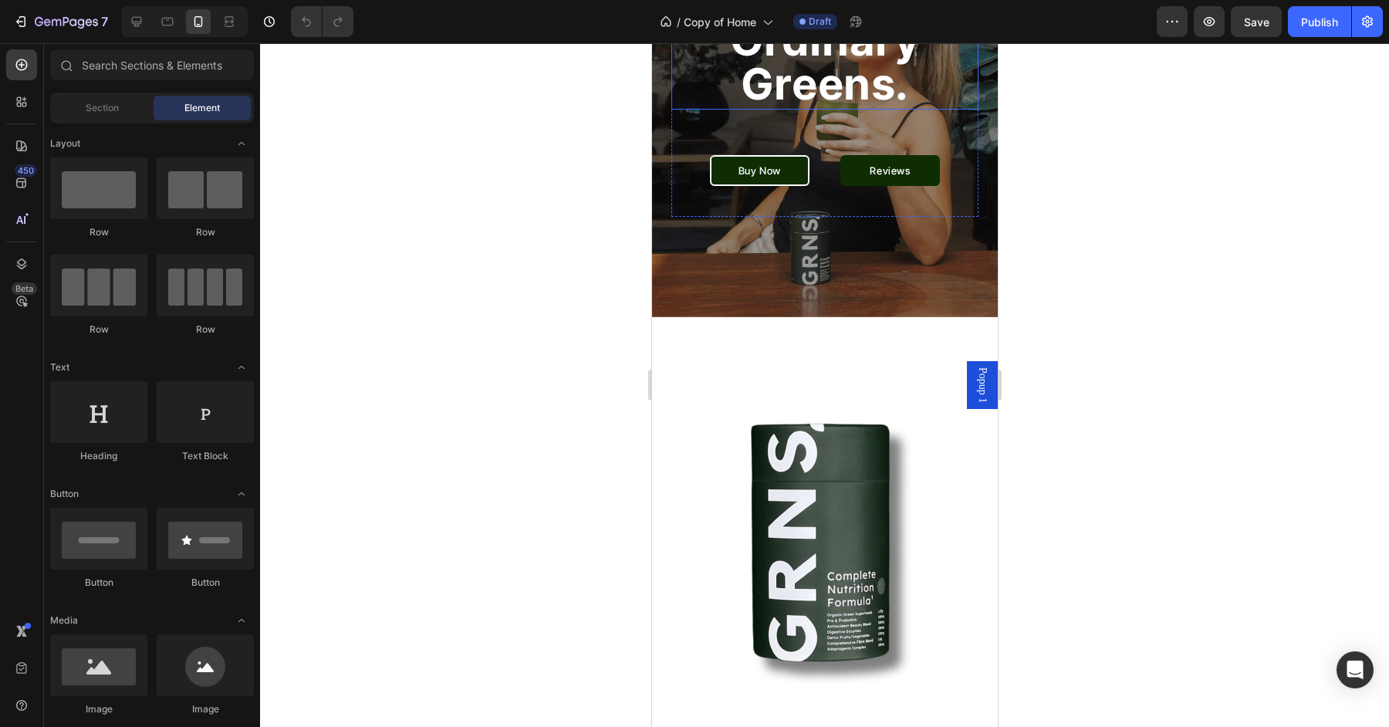
scroll to position [303, 0]
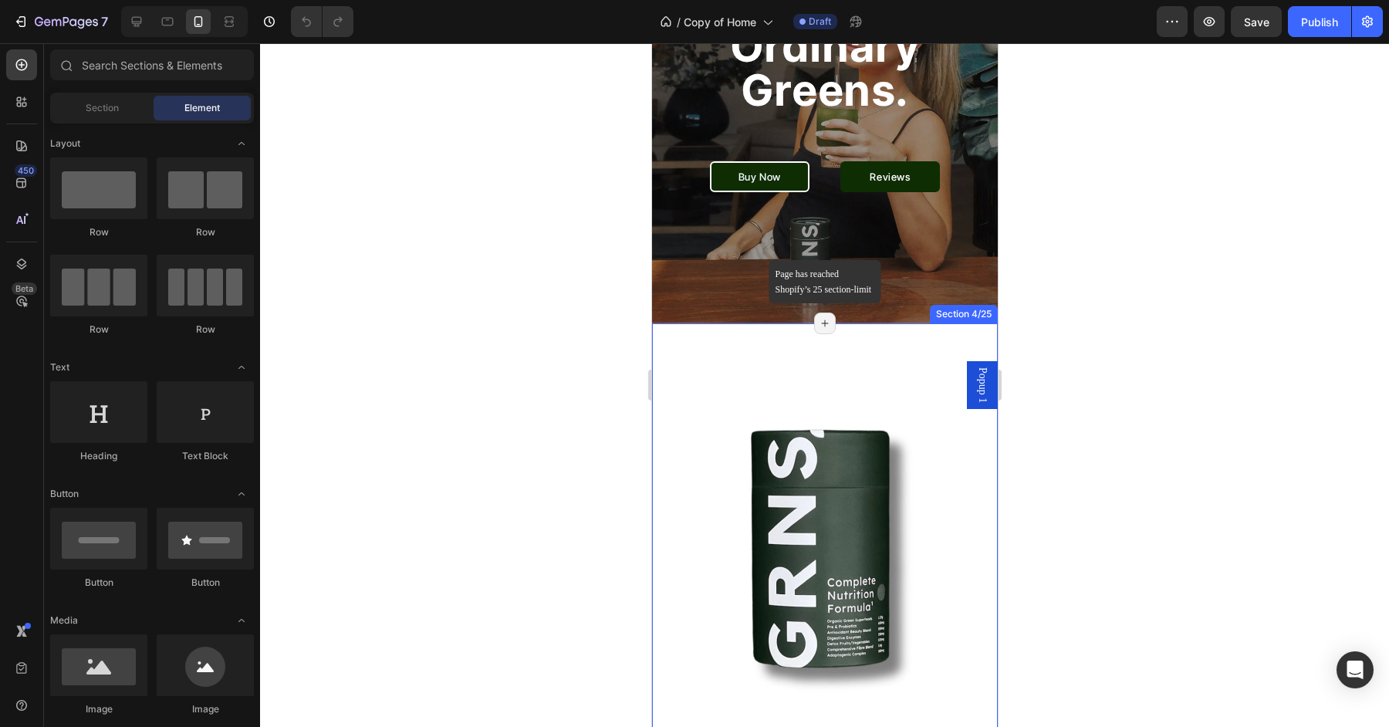
click at [822, 317] on icon at bounding box center [824, 323] width 12 height 12
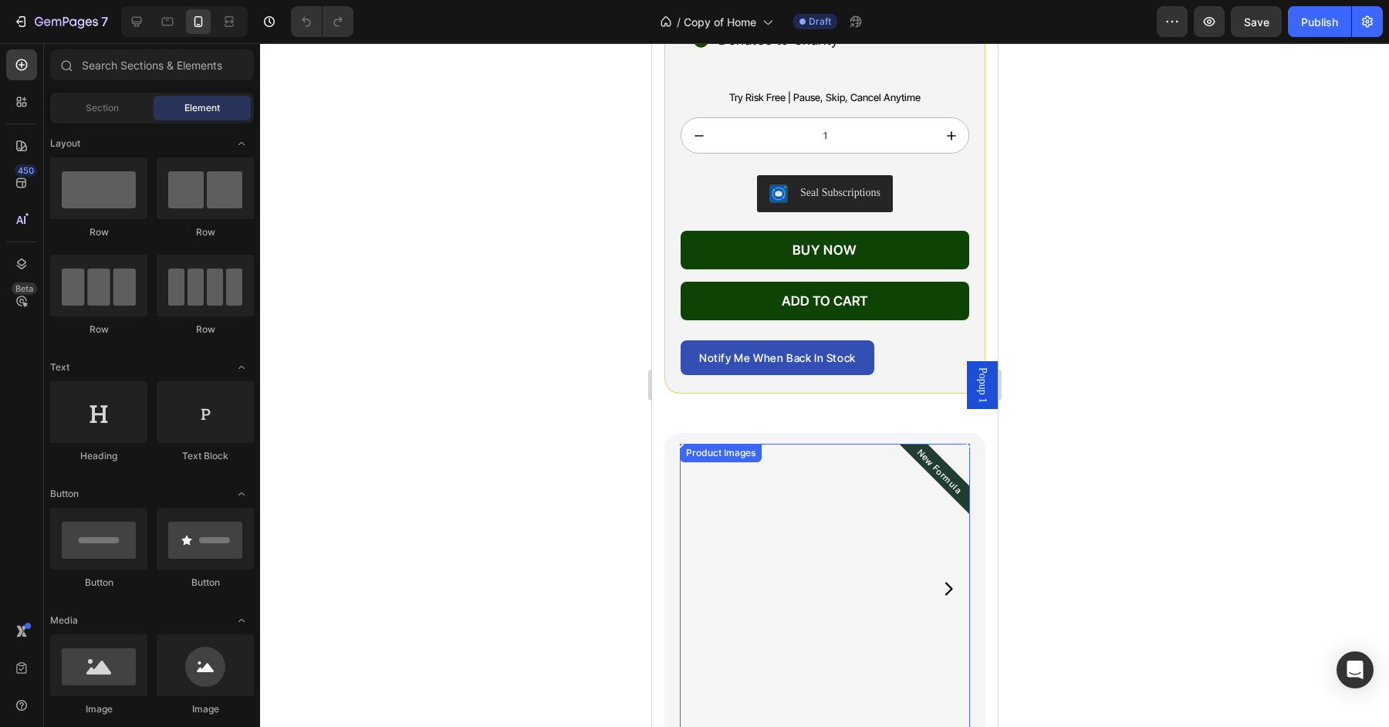
scroll to position [3980, 0]
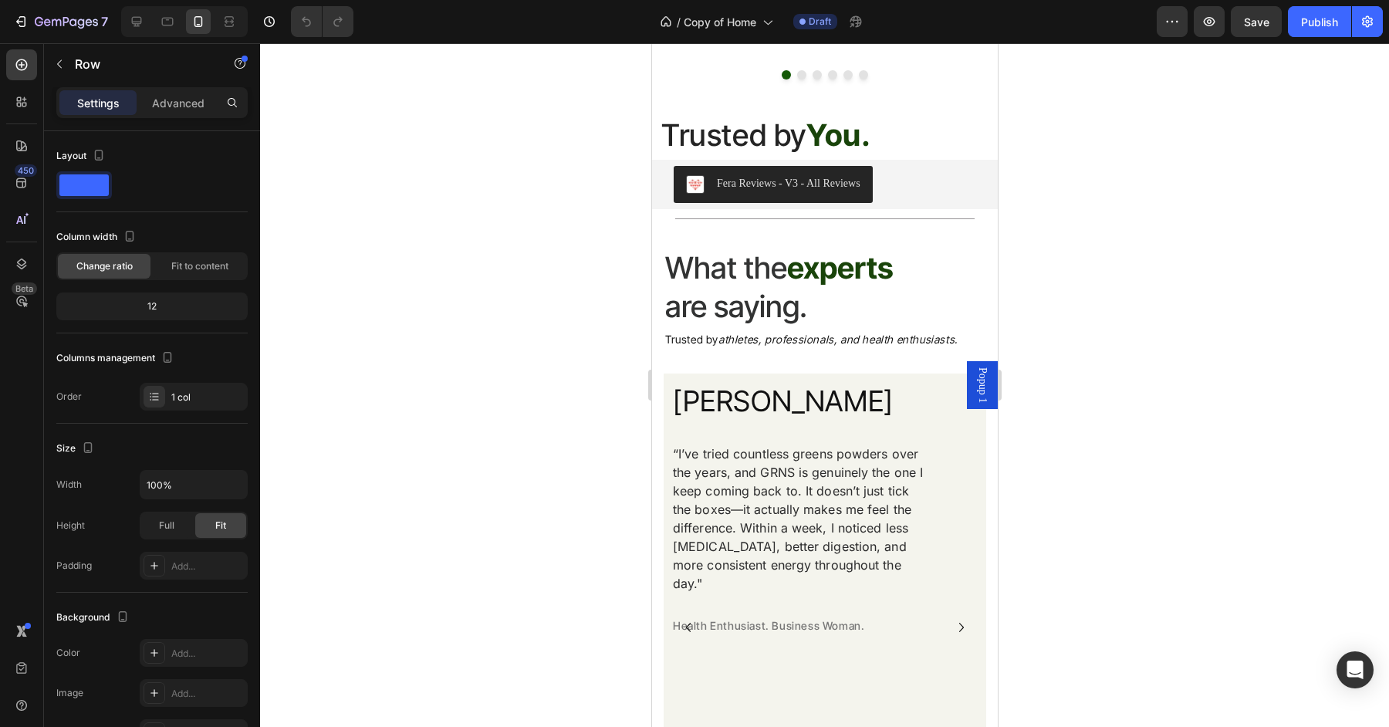
scroll to position [7409, 0]
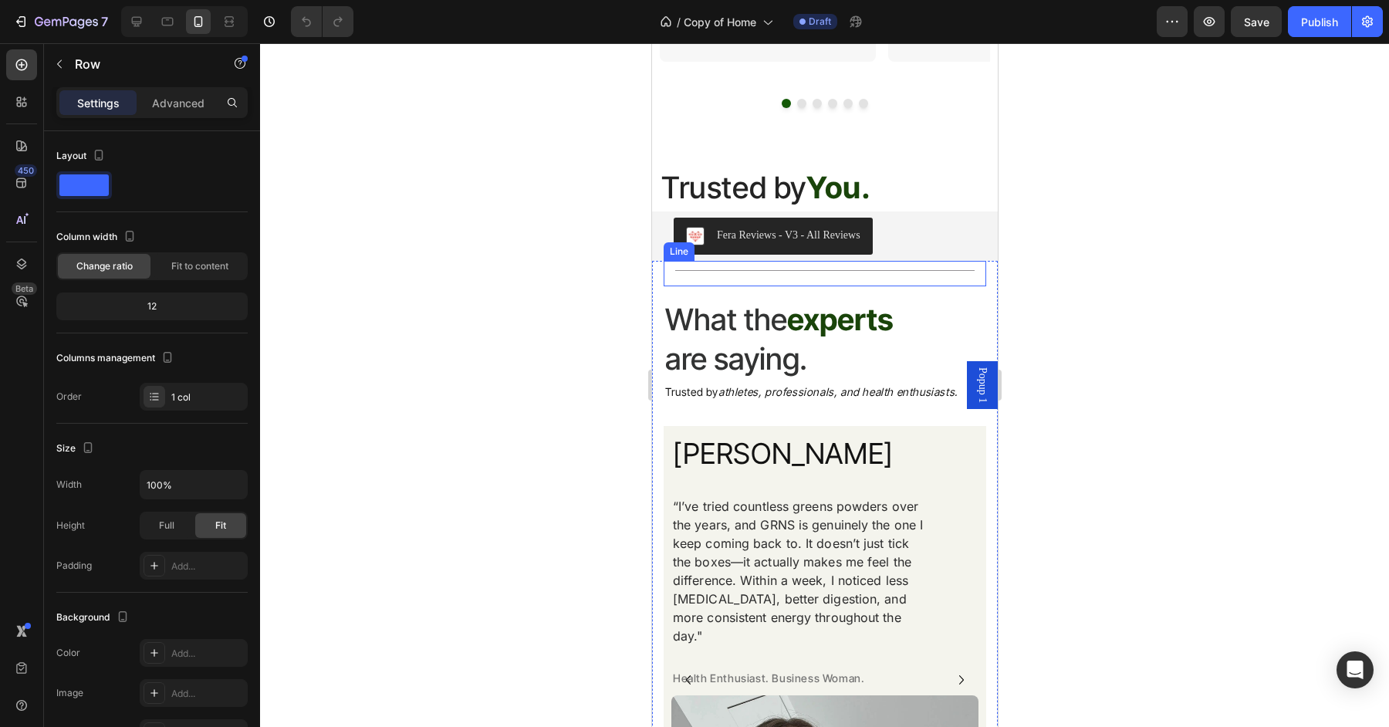
click at [925, 261] on div "Title Line" at bounding box center [824, 273] width 323 height 25
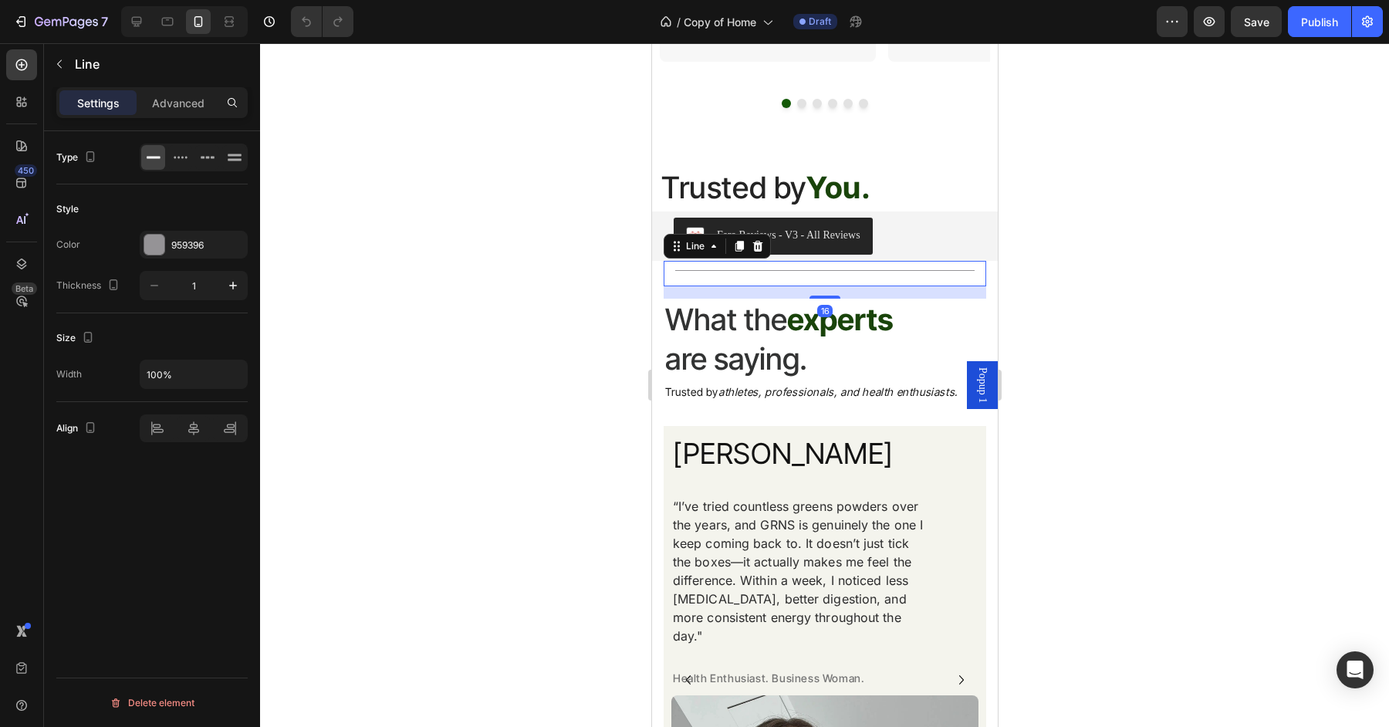
click at [989, 261] on div "Title Line 16 What the experts are saying. Heading Trusted by athletes, profess…" at bounding box center [824, 597] width 346 height 672
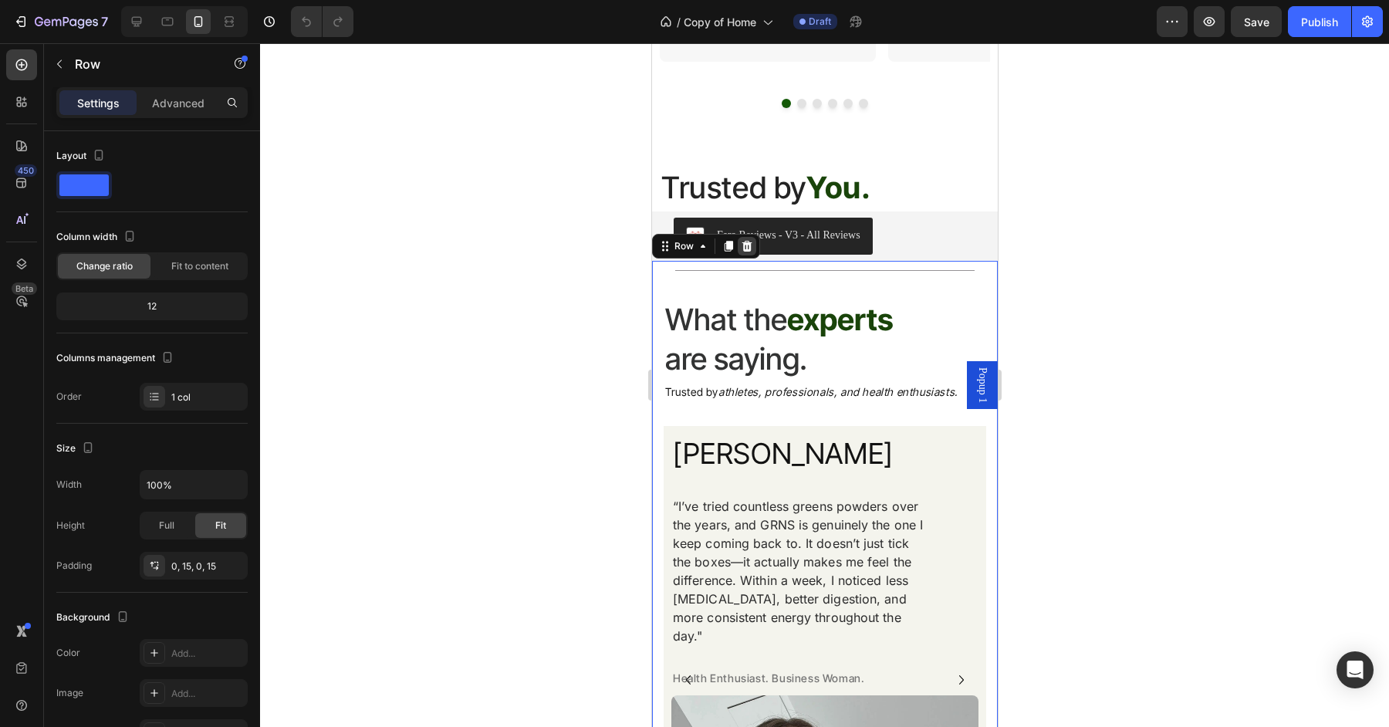
click at [748, 237] on div at bounding box center [746, 246] width 19 height 19
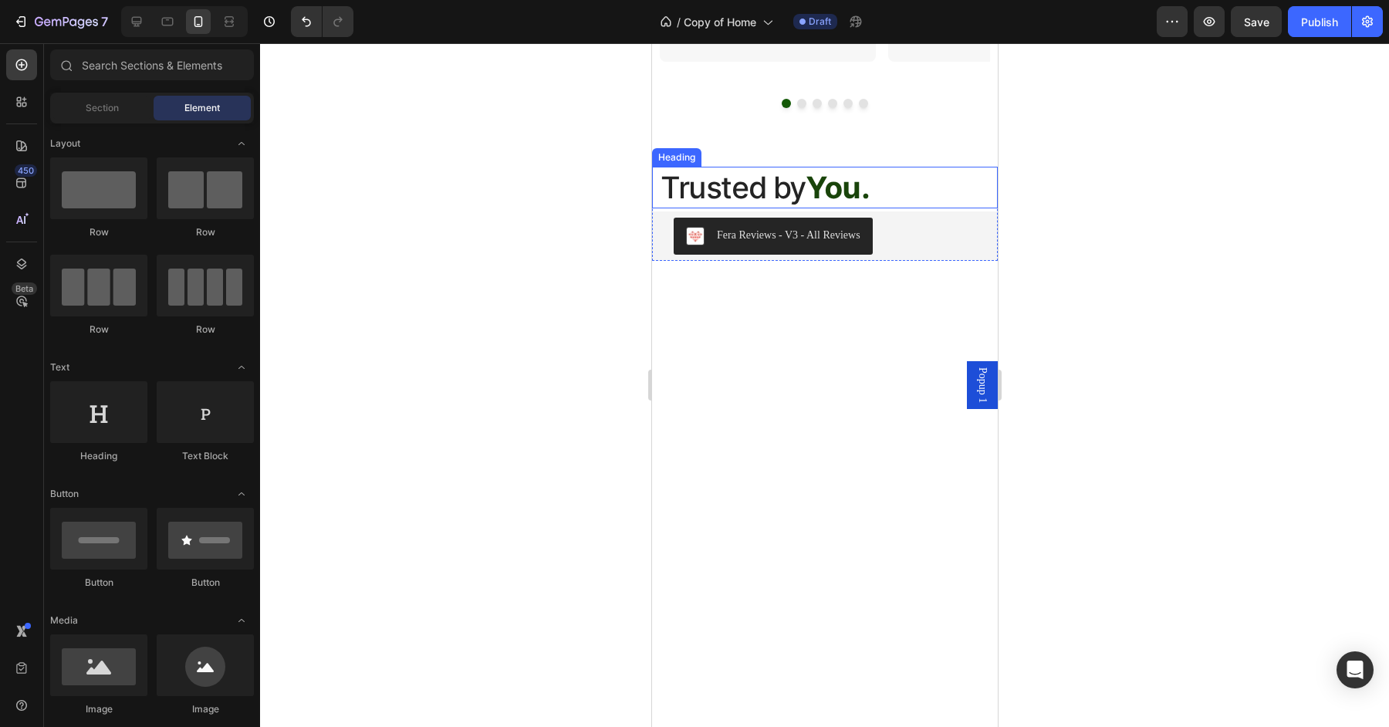
click at [676, 148] on div "Heading" at bounding box center [675, 157] width 49 height 19
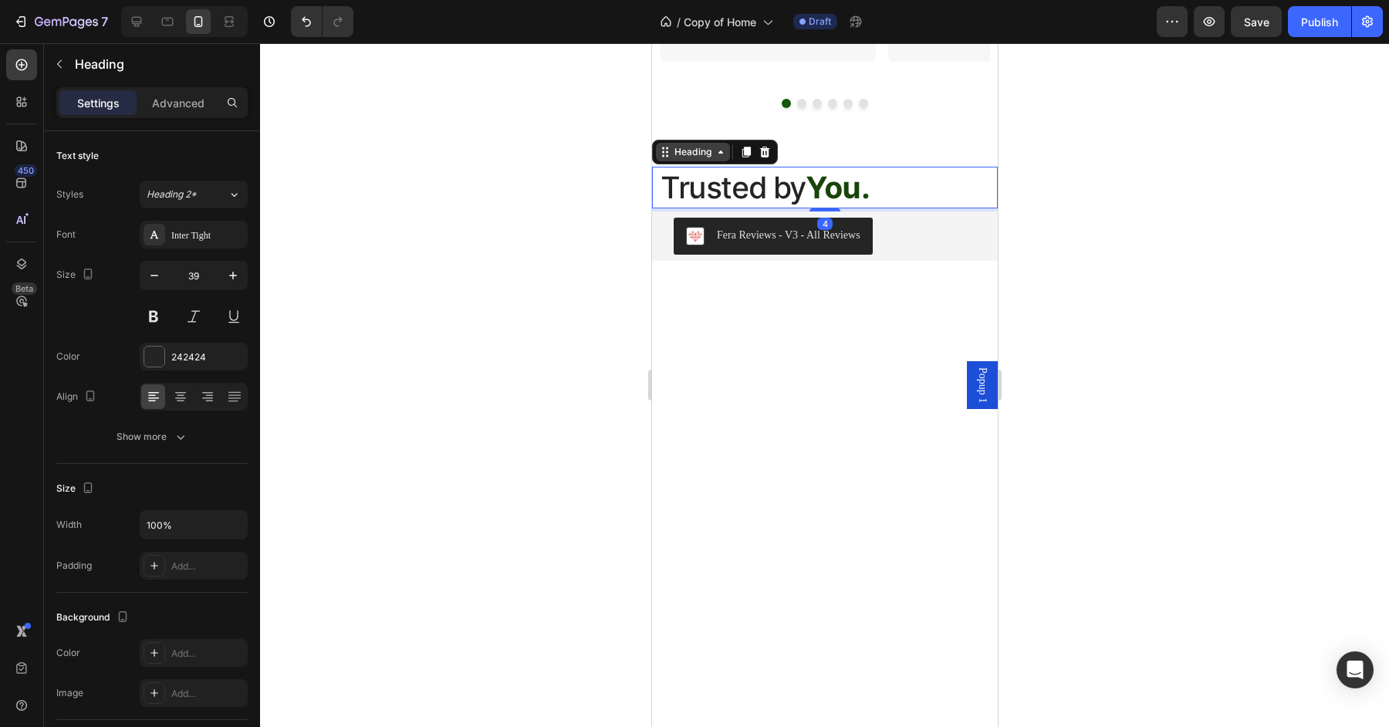
click at [678, 145] on div "Heading" at bounding box center [692, 152] width 43 height 14
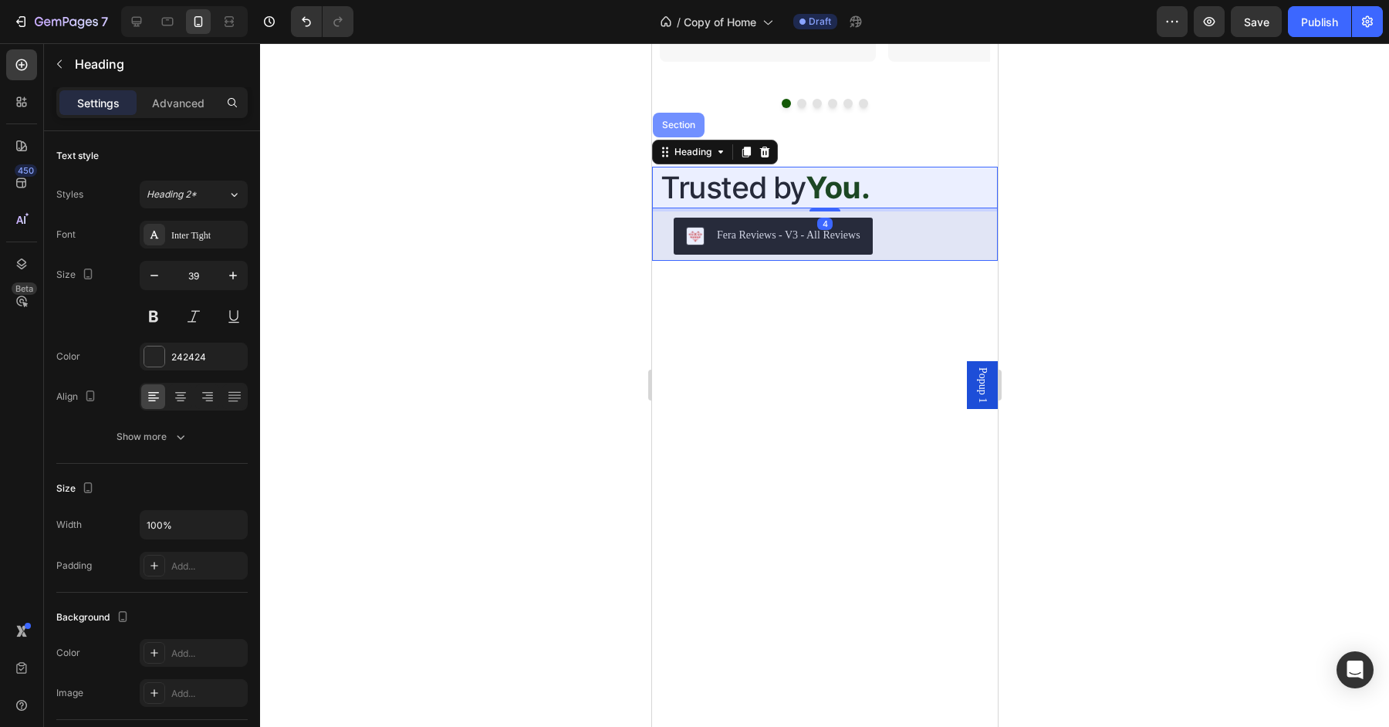
click at [679, 113] on div "Section" at bounding box center [678, 125] width 52 height 25
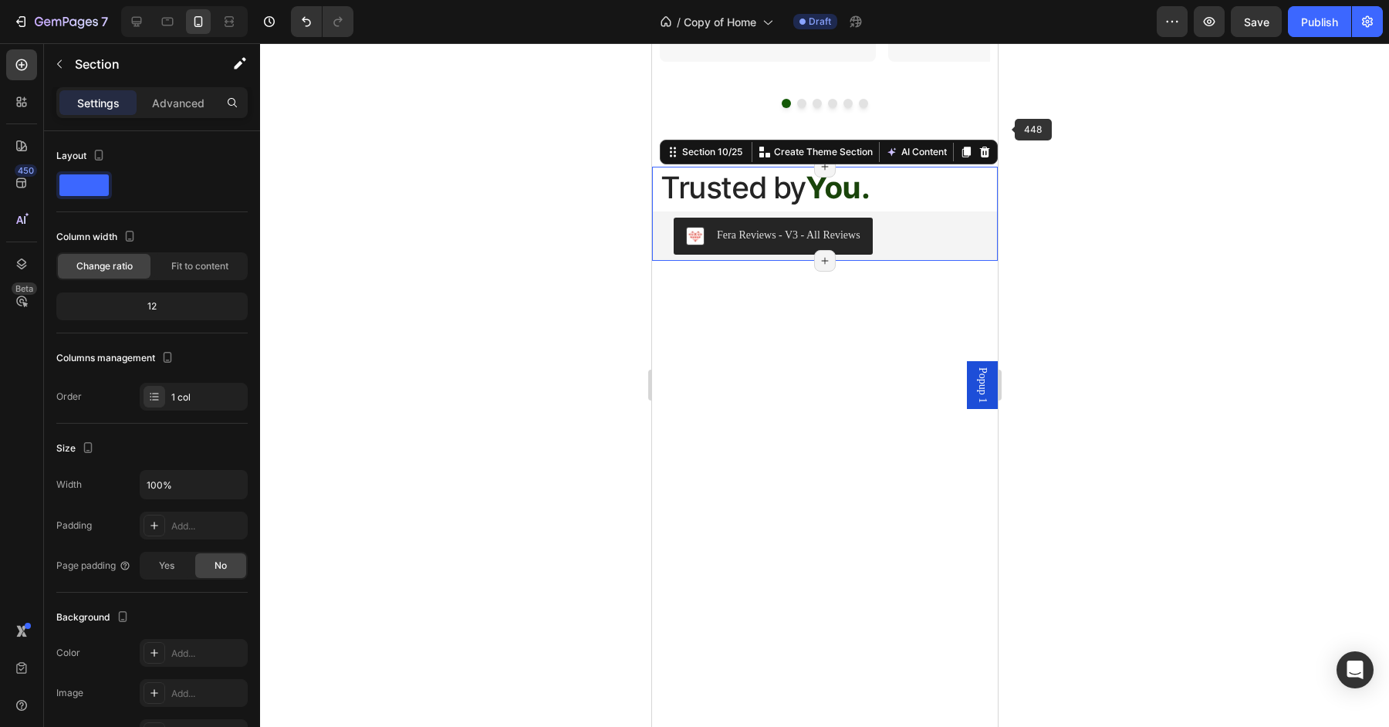
click at [985, 146] on icon at bounding box center [984, 152] width 12 height 12
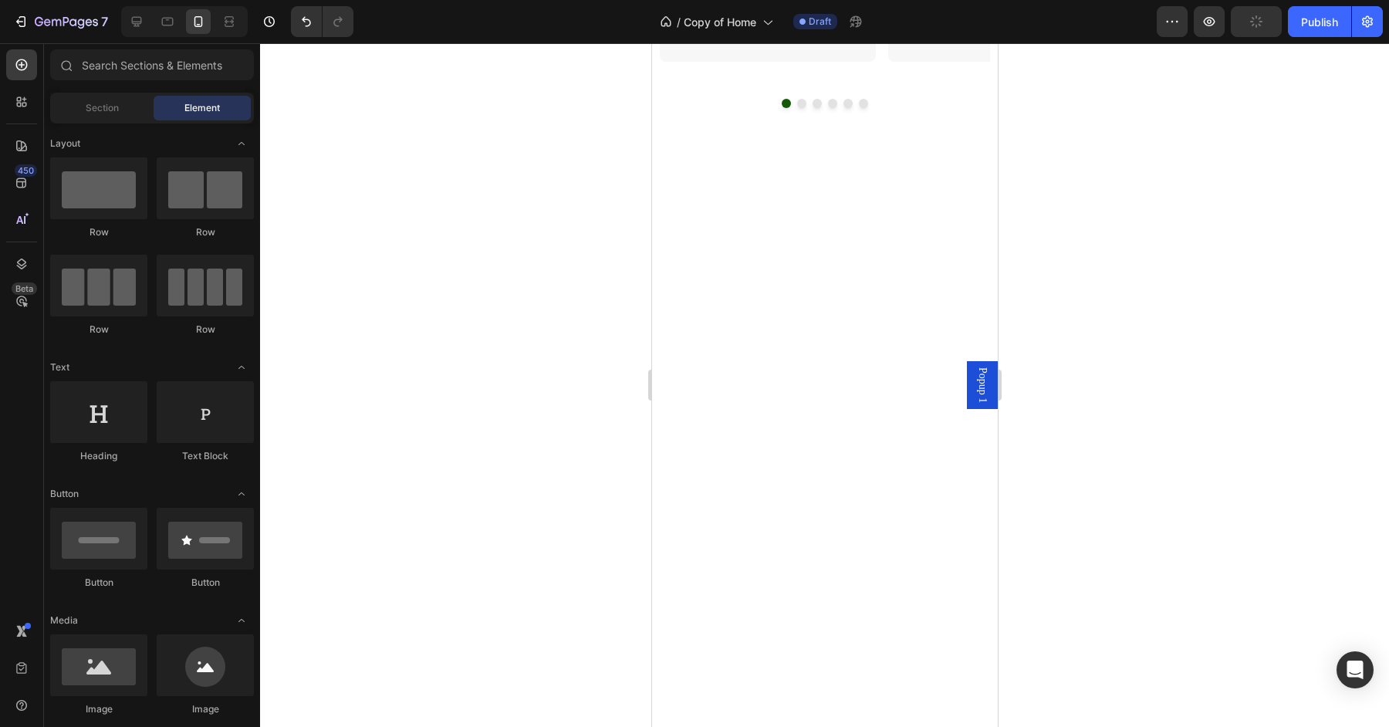
click at [768, 189] on div at bounding box center [824, 475] width 346 height 617
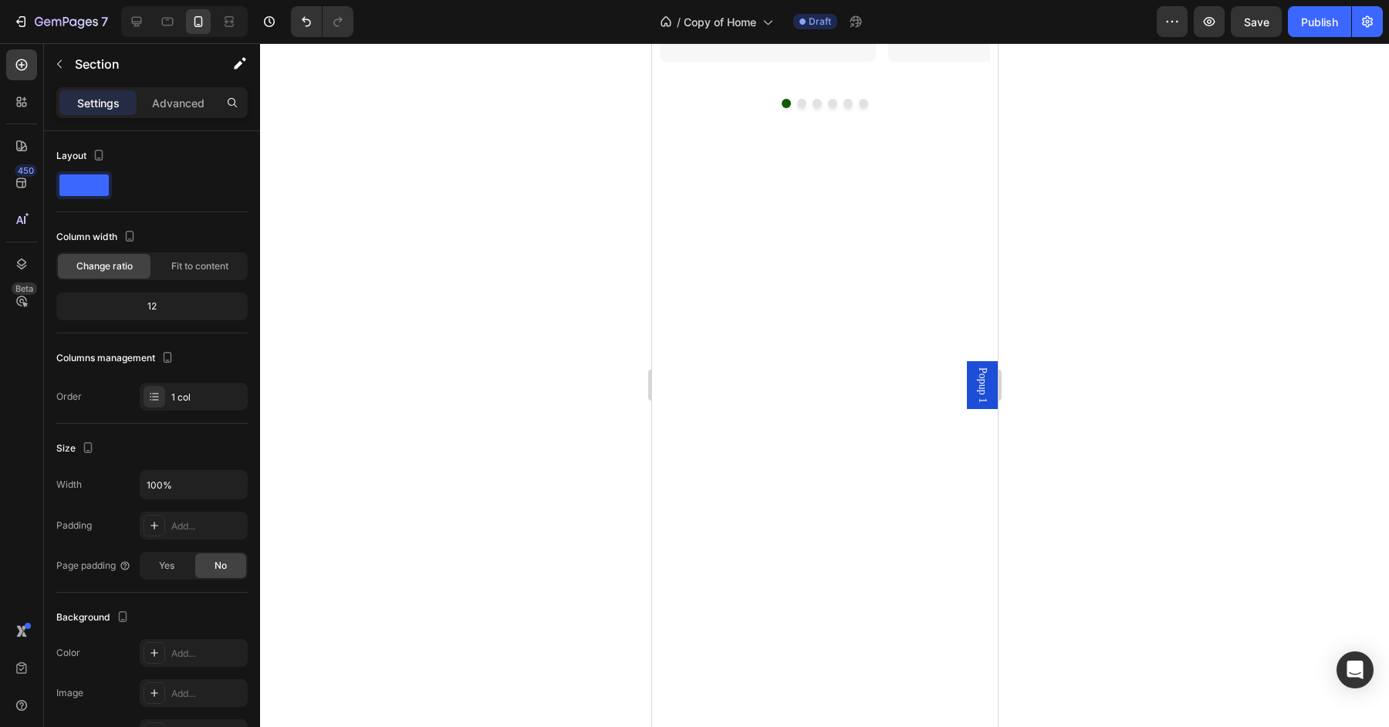
click at [710, 259] on div at bounding box center [824, 475] width 346 height 617
click at [716, 198] on div at bounding box center [824, 475] width 346 height 617
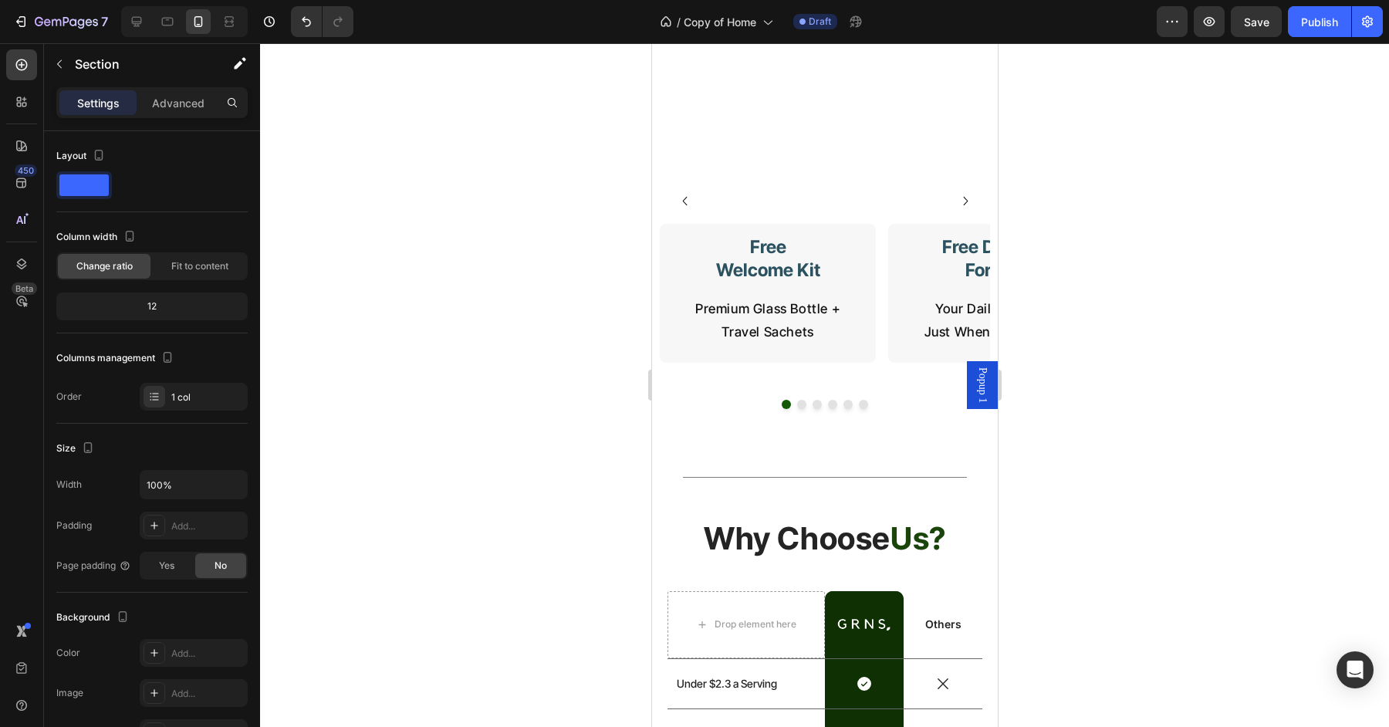
scroll to position [7095, 0]
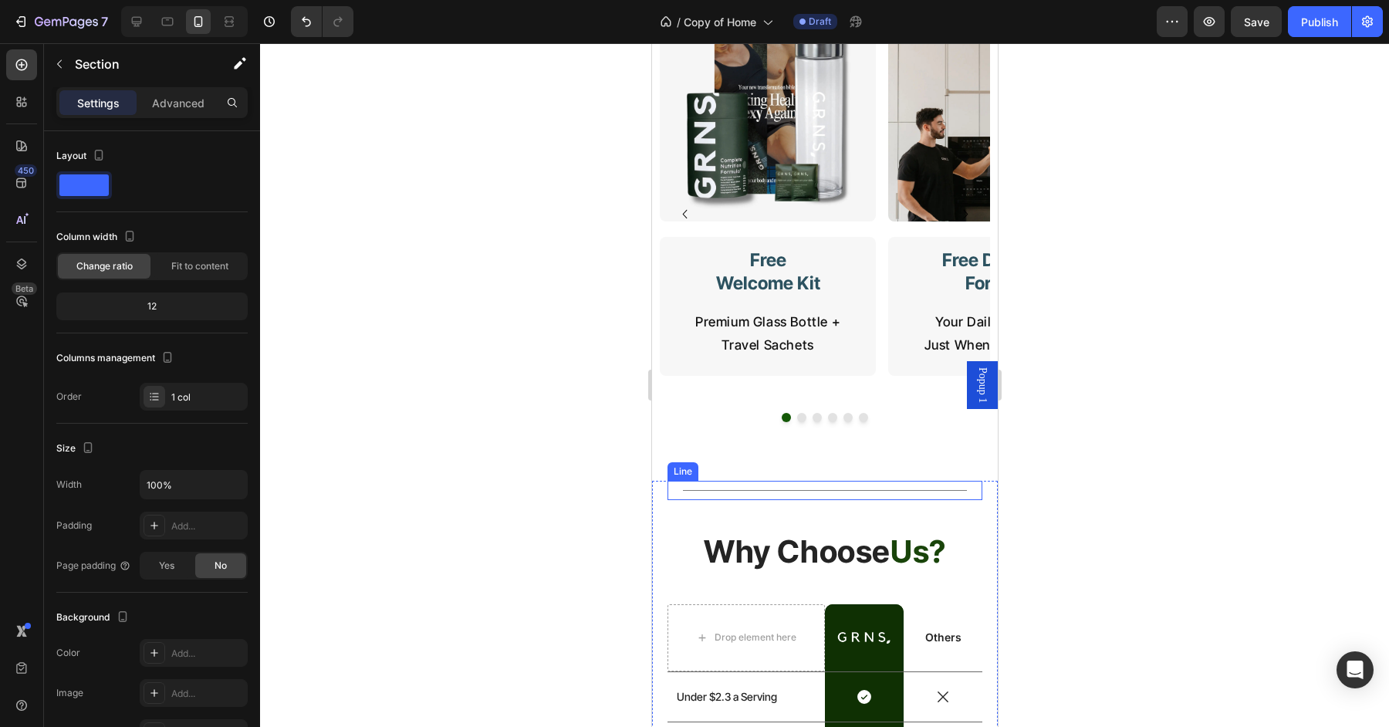
click at [822, 481] on div "Title Line" at bounding box center [824, 490] width 315 height 19
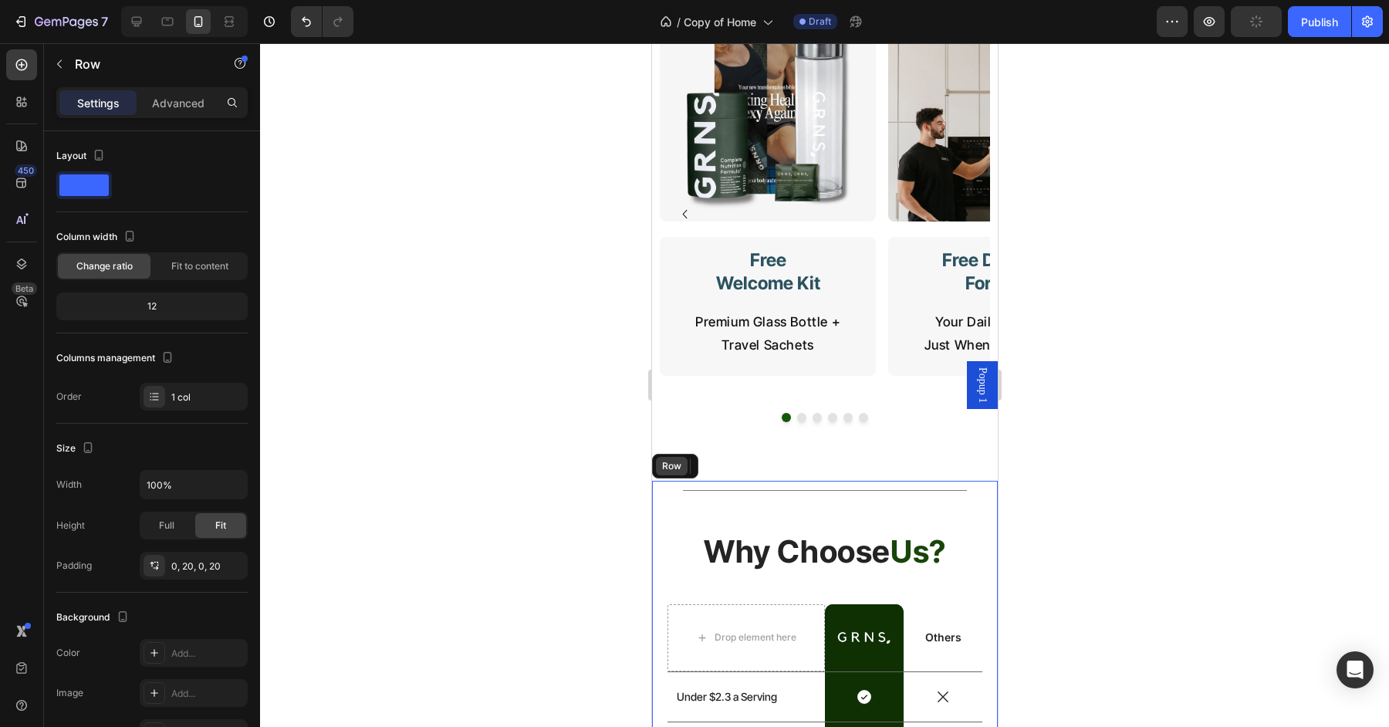
click at [673, 459] on div "Row" at bounding box center [670, 466] width 25 height 14
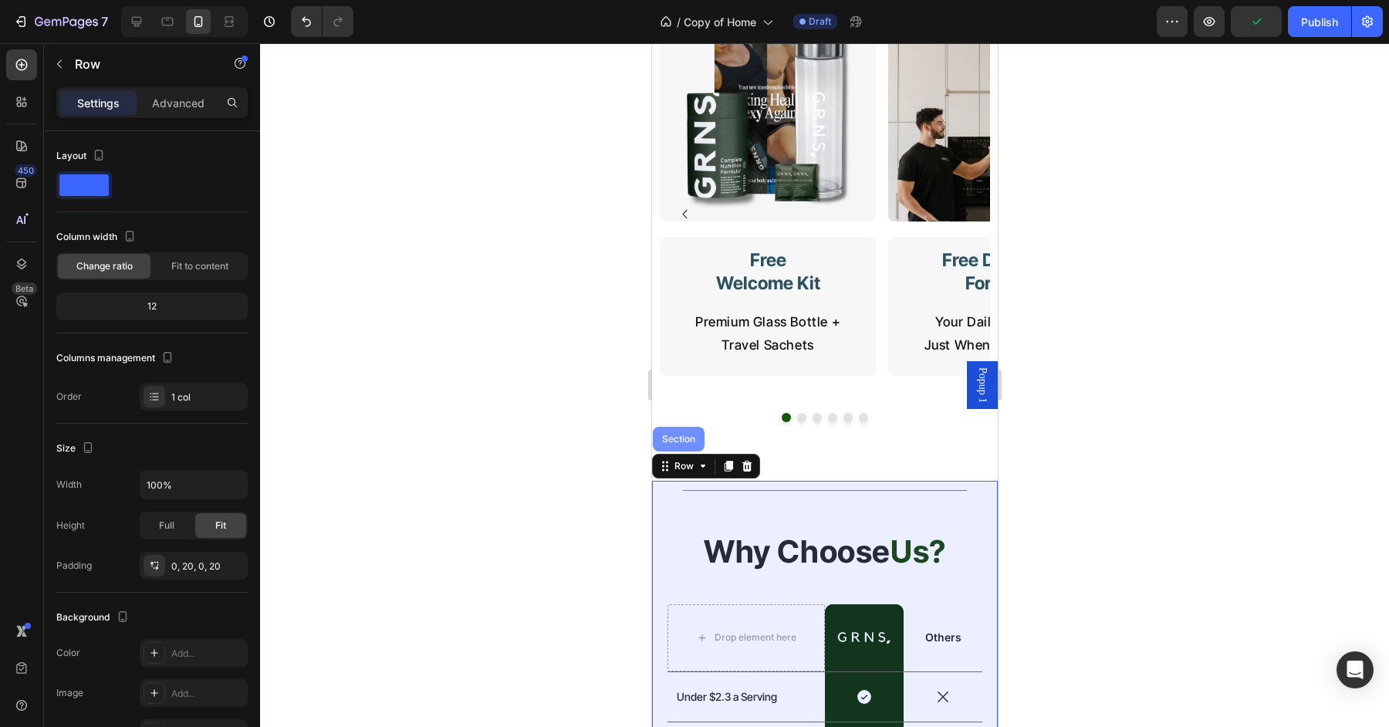
click at [679, 427] on div "Section" at bounding box center [678, 439] width 52 height 25
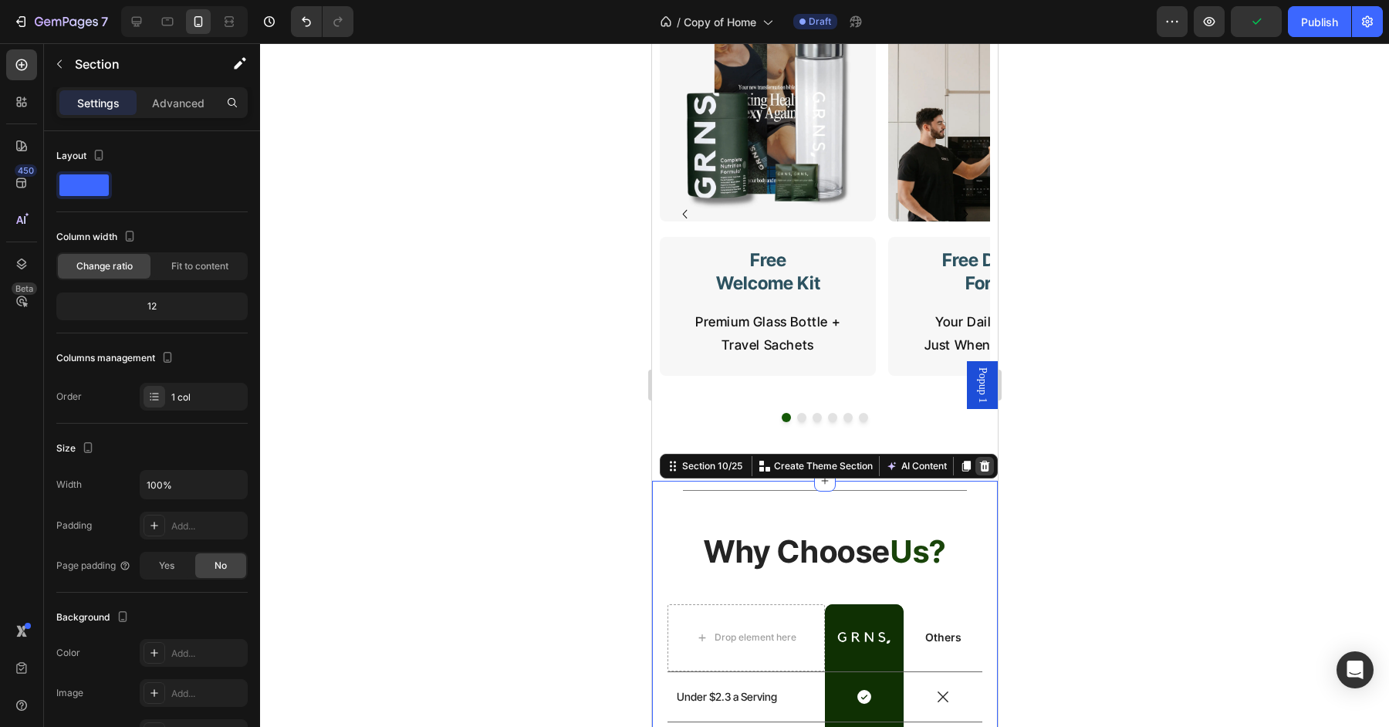
click at [984, 460] on icon at bounding box center [984, 465] width 10 height 11
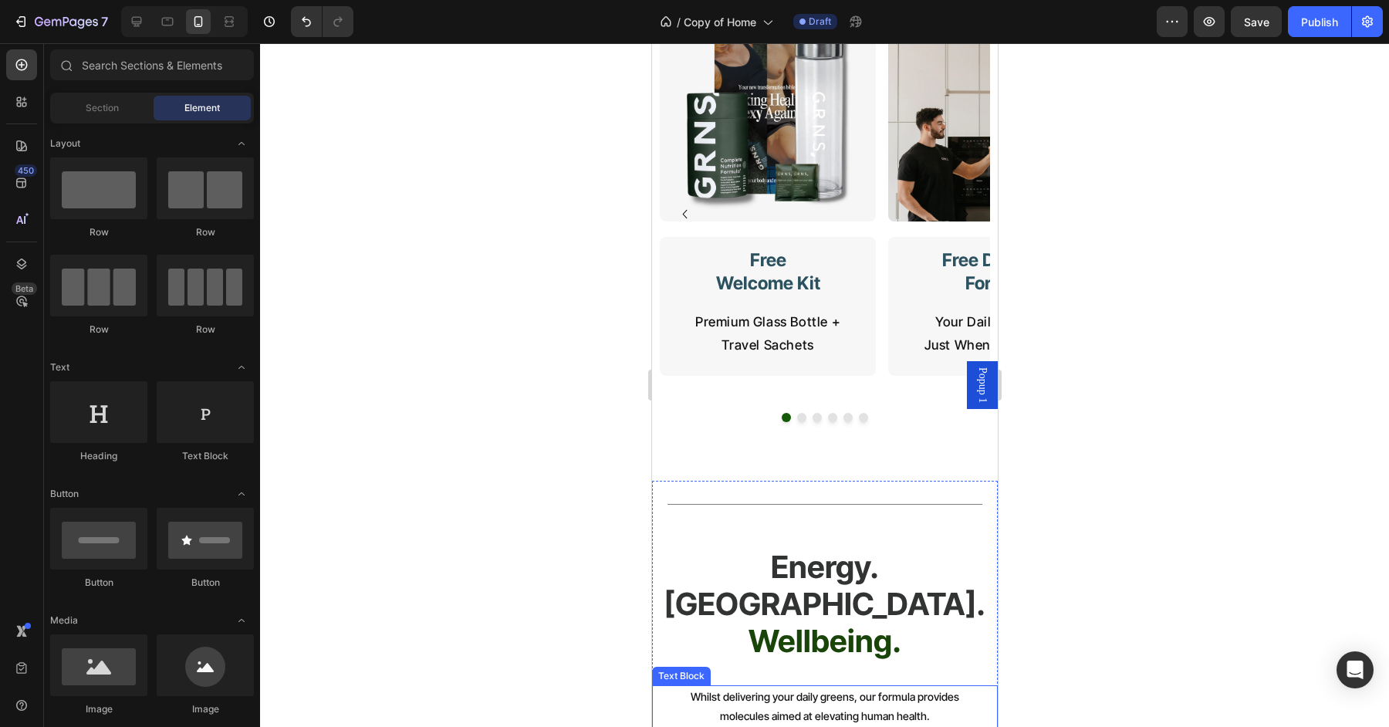
scroll to position [7353, 0]
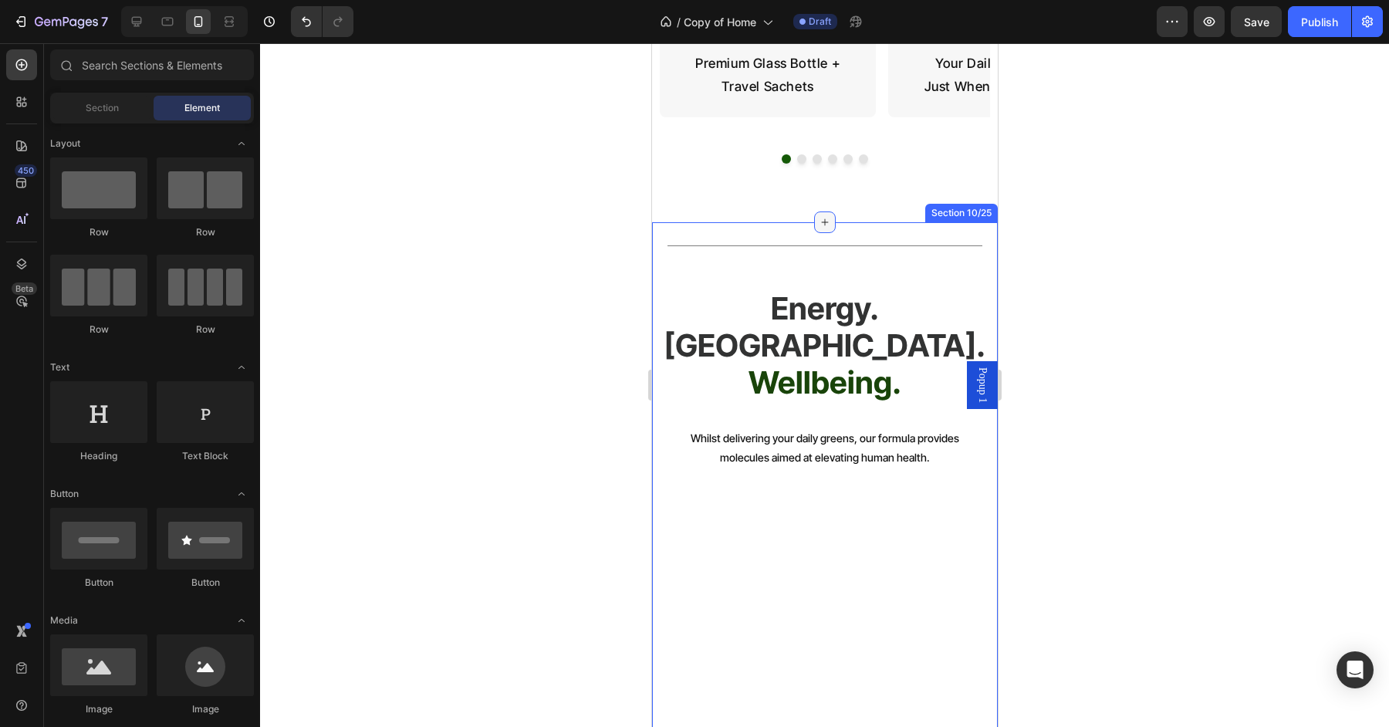
click at [824, 218] on icon at bounding box center [824, 221] width 7 height 7
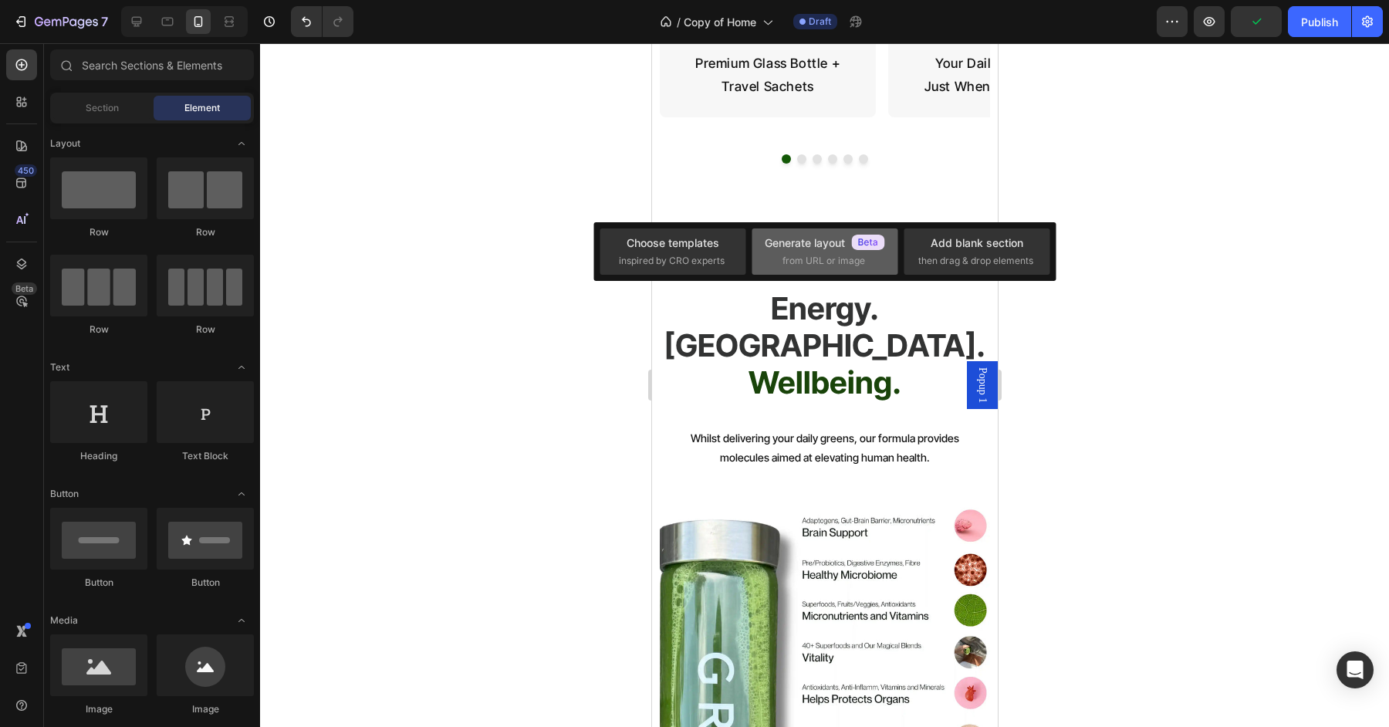
click at [837, 257] on span "from URL or image" at bounding box center [824, 261] width 83 height 14
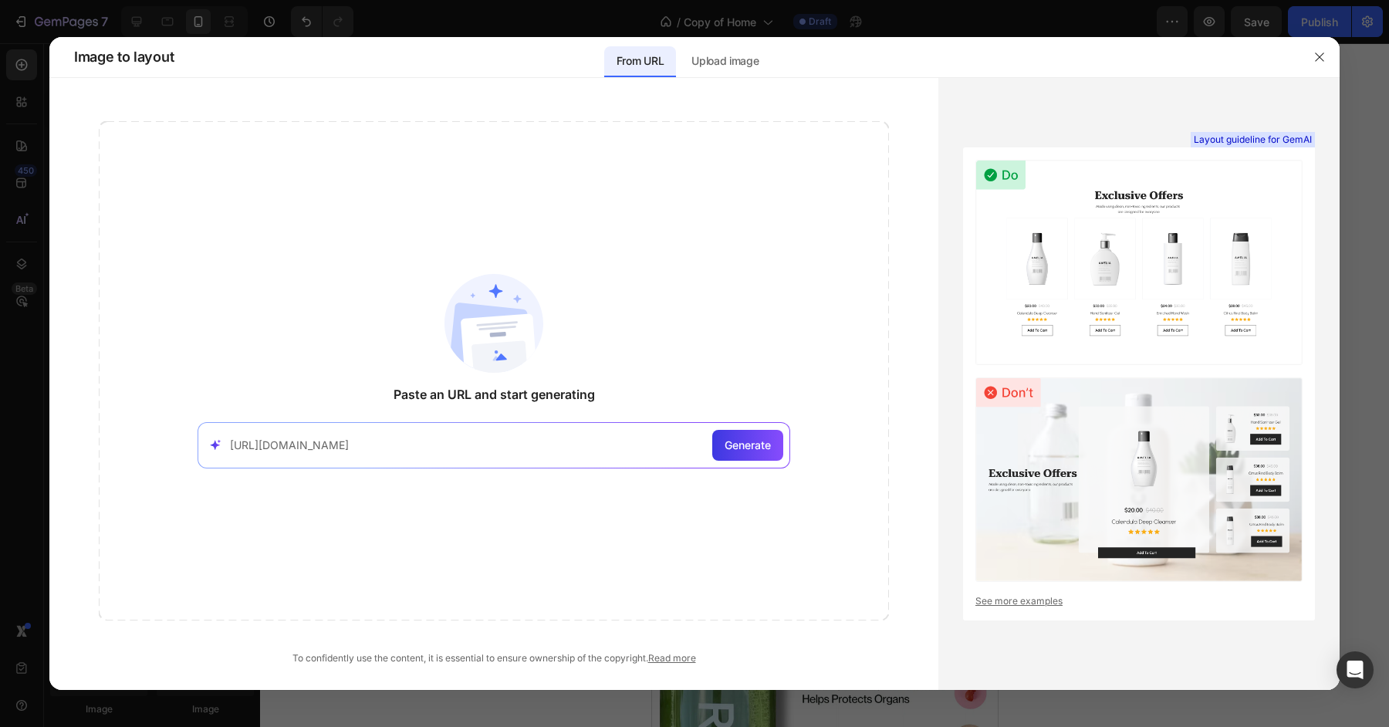
type input "[URL][DOMAIN_NAME]"
click at [760, 428] on div "[URL][DOMAIN_NAME] Generate" at bounding box center [494, 445] width 593 height 46
click at [760, 449] on span "Generate" at bounding box center [748, 445] width 46 height 16
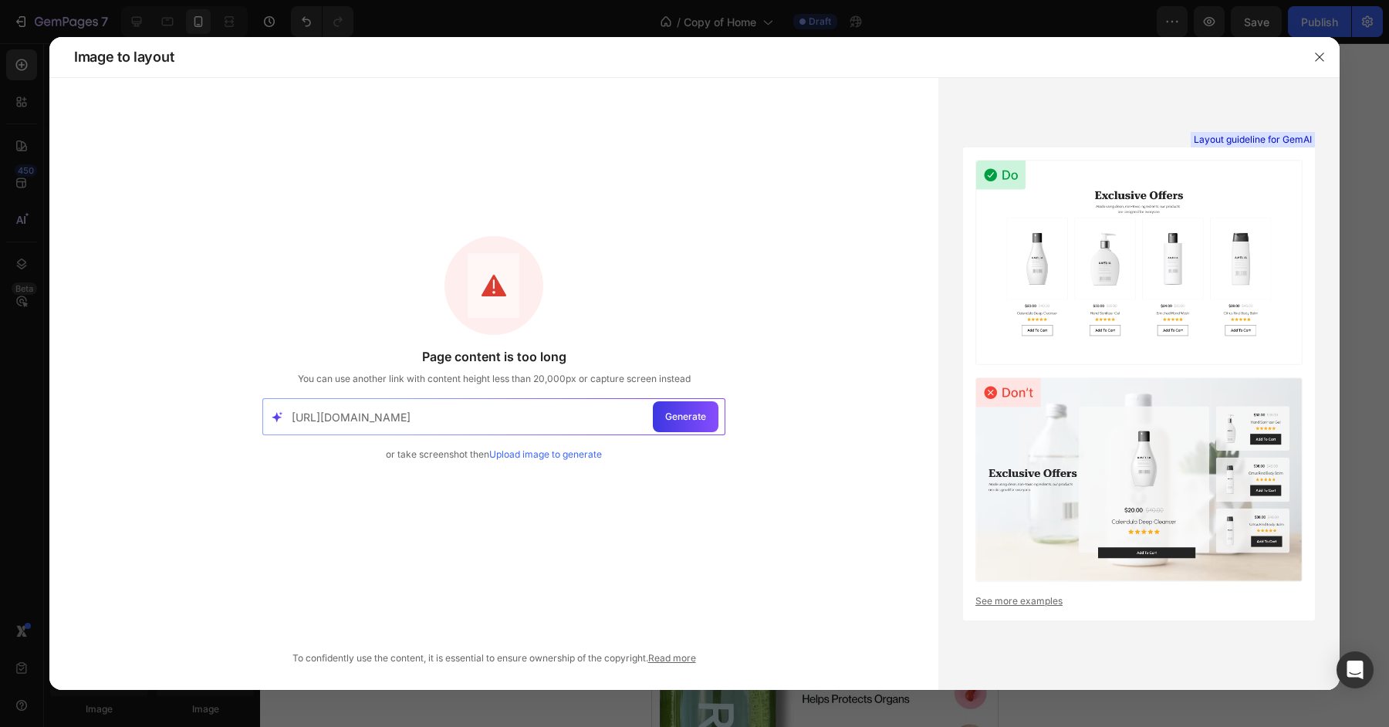
click at [540, 418] on input "[URL][DOMAIN_NAME]" at bounding box center [469, 416] width 355 height 35
type input "[URL][DOMAIN_NAME]"
click at [587, 337] on div "Page content is too long You can use another link with content height less than…" at bounding box center [493, 370] width 463 height 269
click at [685, 418] on span "Generate" at bounding box center [685, 417] width 41 height 14
